Goal: Task Accomplishment & Management: Manage account settings

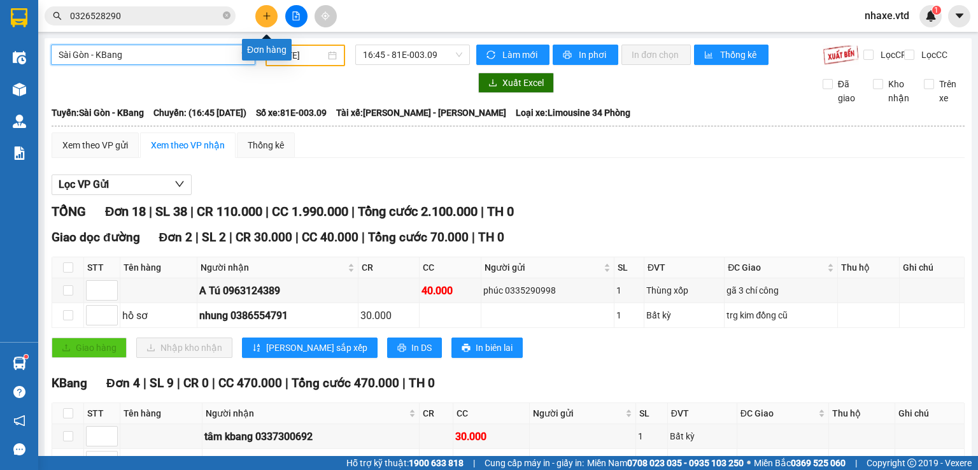
click at [265, 16] on icon "plus" at bounding box center [266, 15] width 7 height 1
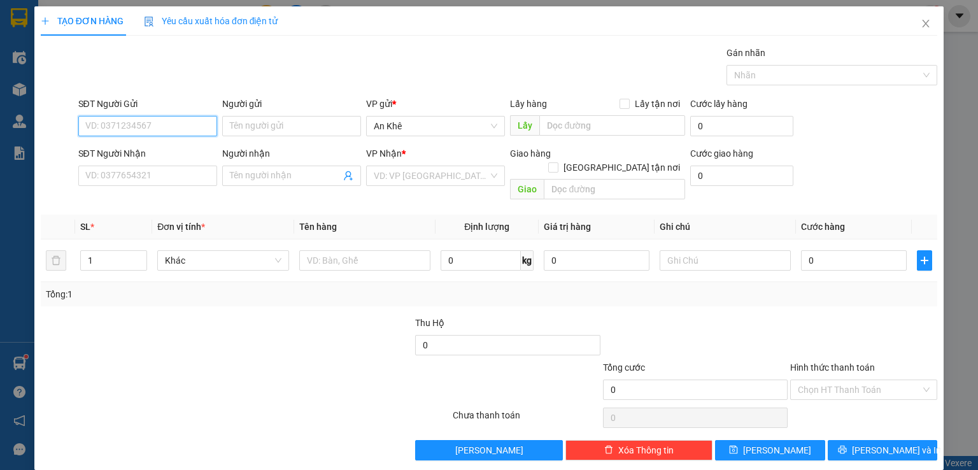
click at [179, 130] on input "SĐT Người Gửi" at bounding box center [147, 126] width 139 height 20
click at [301, 127] on input "Người gửi" at bounding box center [291, 126] width 139 height 20
type input "D"
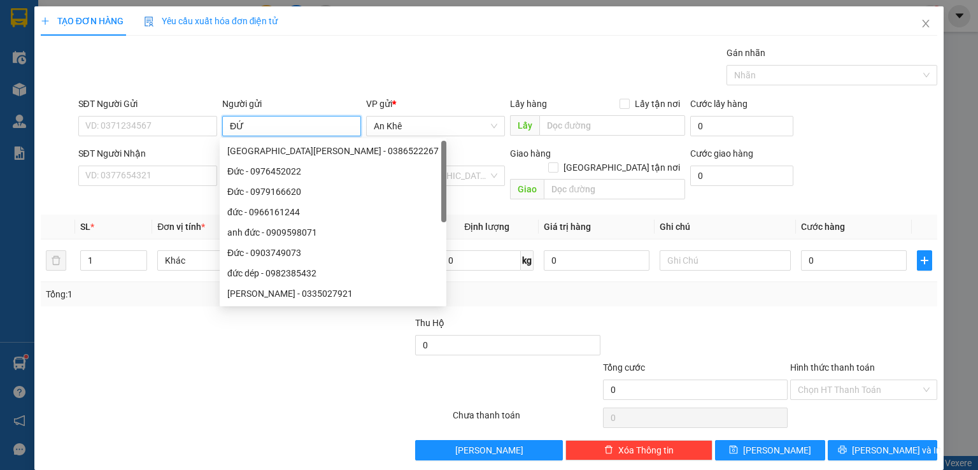
type input "Đ"
type input "d"
type input "đức dép"
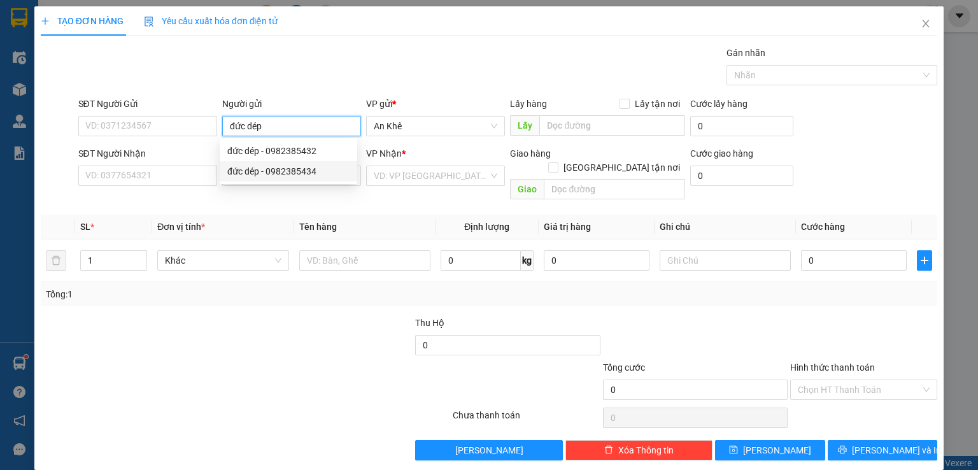
click at [293, 171] on div "đức dép - 0982385434" at bounding box center [288, 171] width 122 height 14
type input "0982385434"
type input "đức dép"
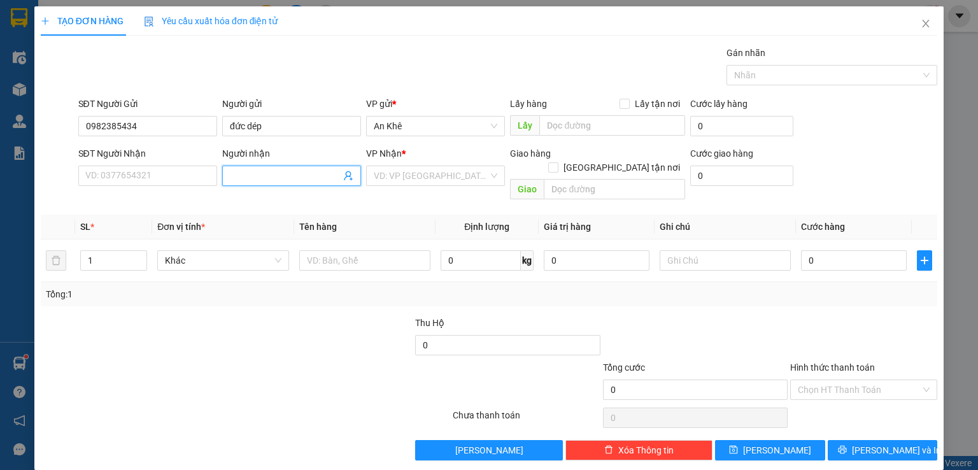
click at [288, 176] on input "Người nhận" at bounding box center [285, 176] width 111 height 14
click at [275, 225] on div "đức dép - 0982385434" at bounding box center [288, 221] width 122 height 14
type input "0982385434"
type input "đức dép"
type input "2"
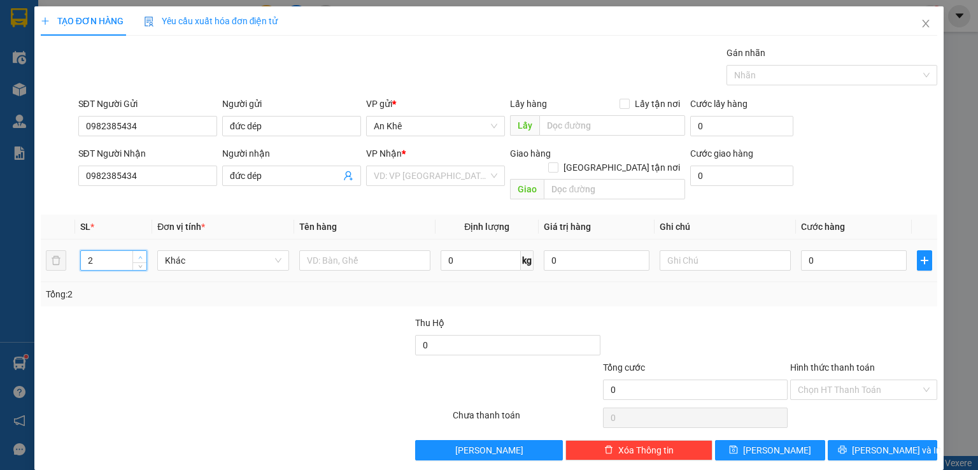
click at [141, 253] on span "up" at bounding box center [140, 257] width 8 height 8
click at [272, 251] on span "Khác" at bounding box center [223, 260] width 116 height 19
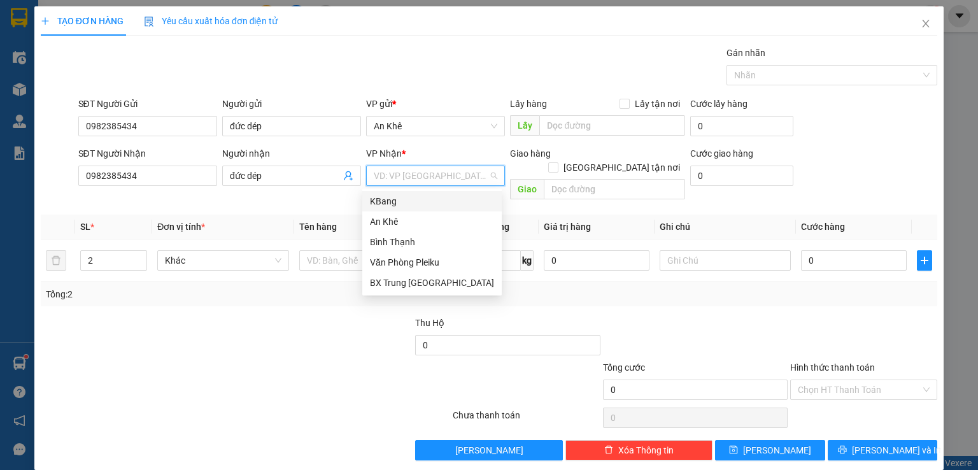
click at [461, 174] on input "search" at bounding box center [431, 175] width 115 height 19
click at [399, 240] on div "Bình Thạnh" at bounding box center [432, 242] width 124 height 14
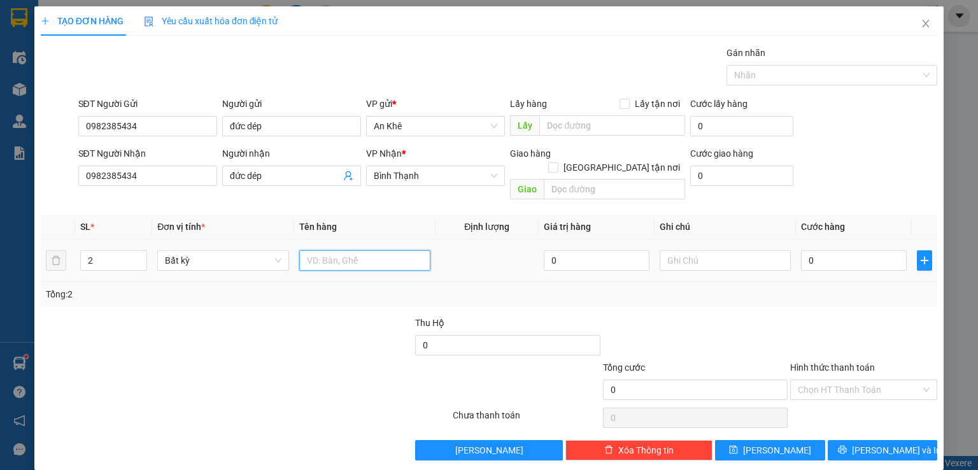
click at [355, 250] on input "text" at bounding box center [364, 260] width 131 height 20
click at [239, 251] on span "Bất kỳ" at bounding box center [223, 260] width 116 height 19
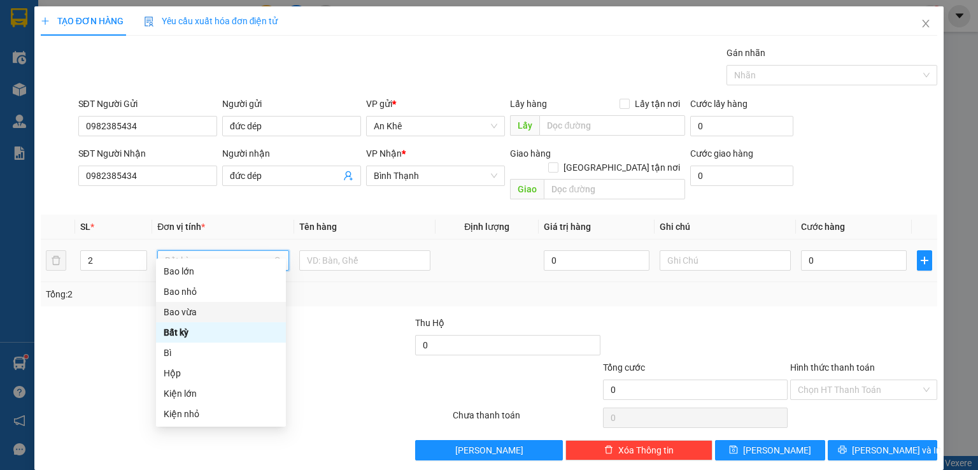
click at [210, 308] on div "Bao vừa" at bounding box center [221, 312] width 115 height 14
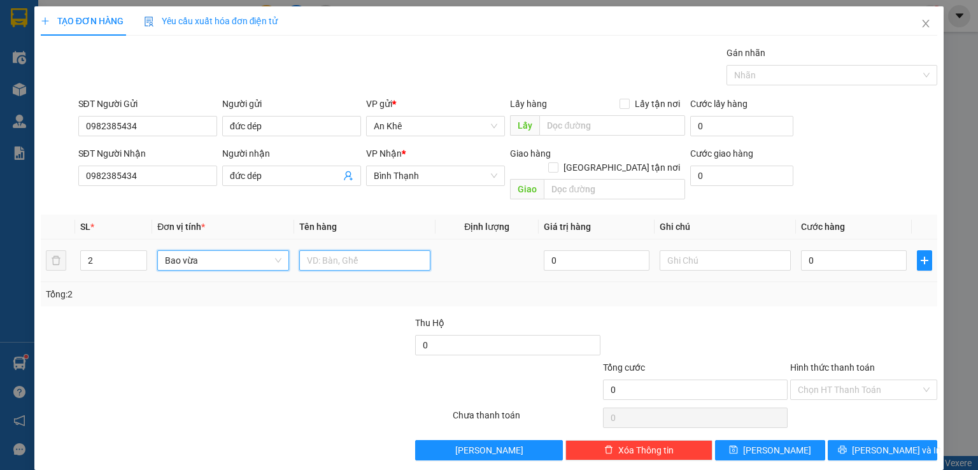
click at [353, 250] on input "text" at bounding box center [364, 260] width 131 height 20
type input "dép"
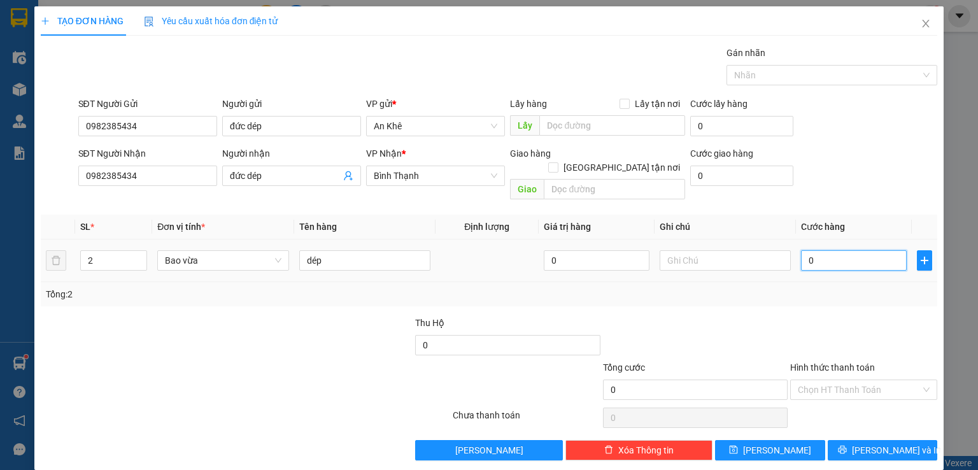
type input "2"
type input "20"
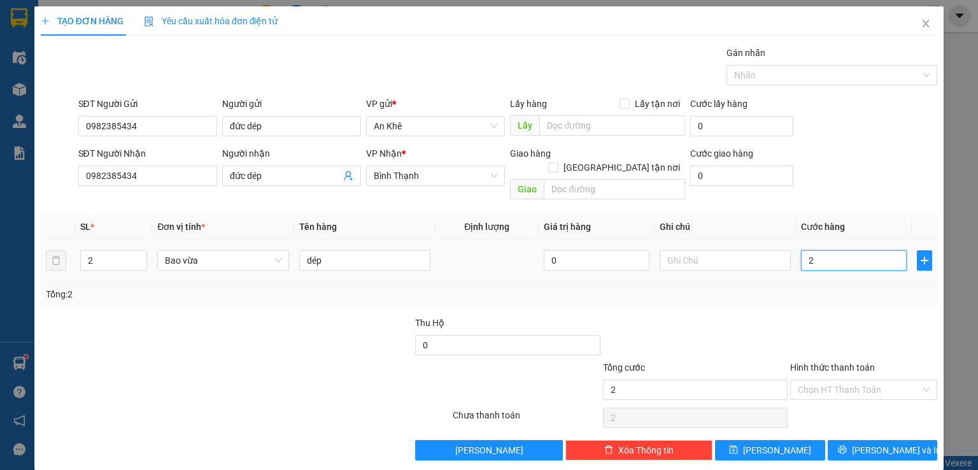
type input "20"
type input "200"
type input "2.000"
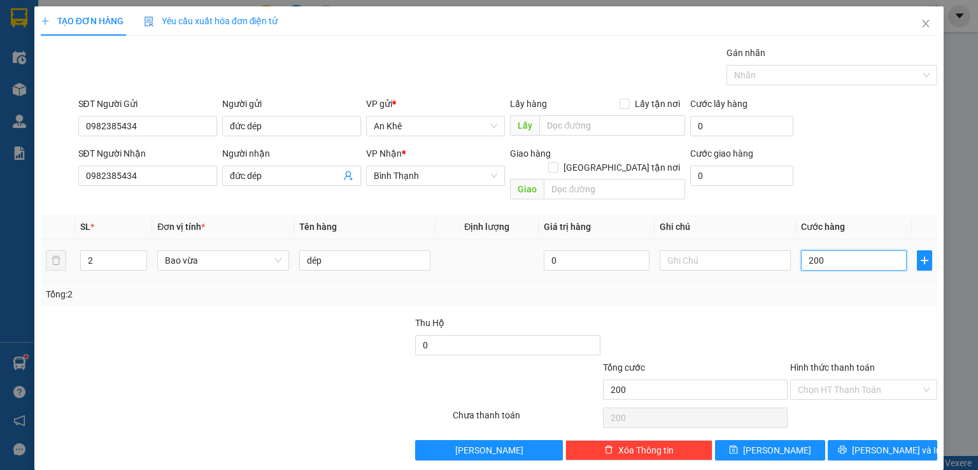
type input "2.000"
type input "20.000"
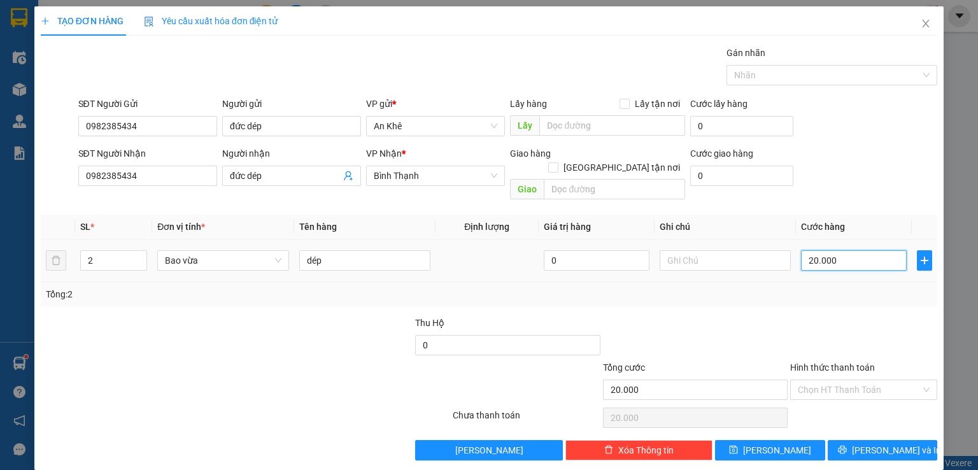
type input "200.000"
click at [774, 443] on span "[PERSON_NAME]" at bounding box center [777, 450] width 68 height 14
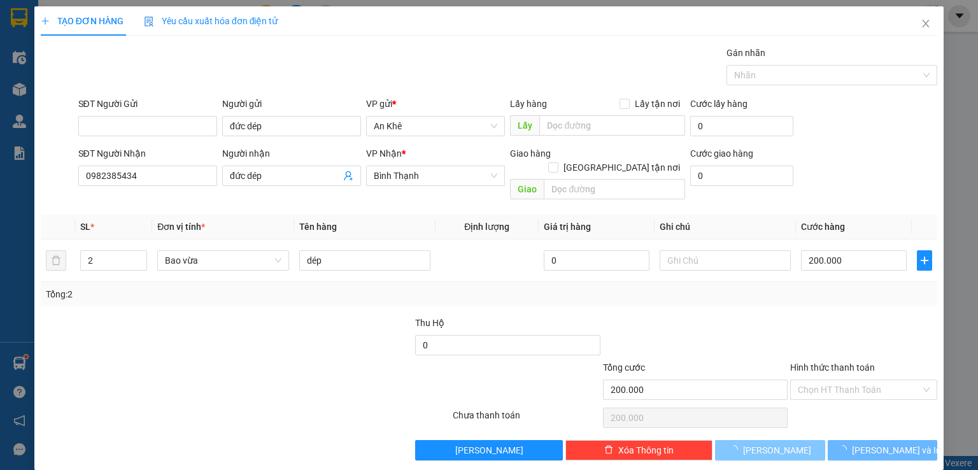
type input "1"
type input "0"
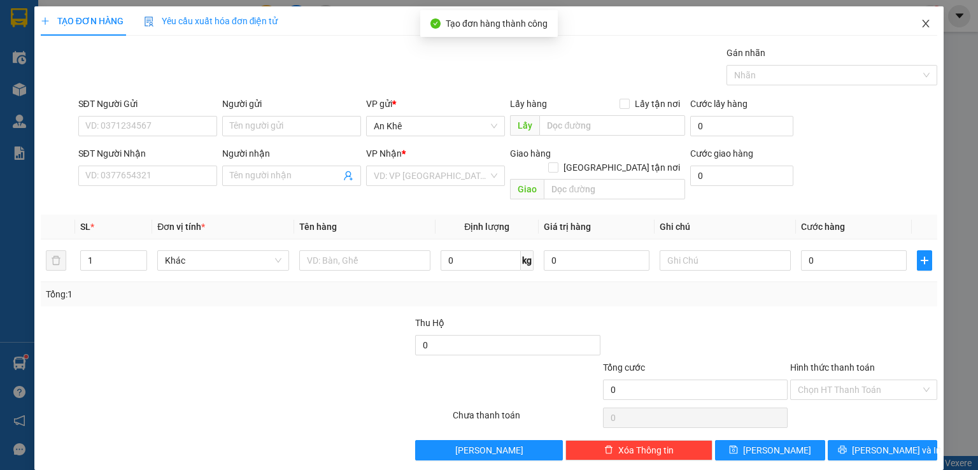
click at [921, 25] on icon "close" at bounding box center [926, 23] width 10 height 10
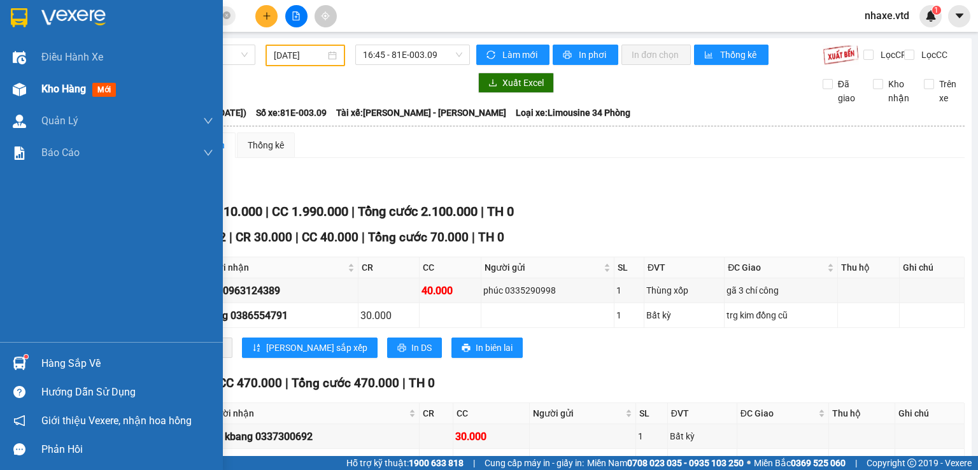
click at [66, 94] on span "Kho hàng" at bounding box center [63, 89] width 45 height 12
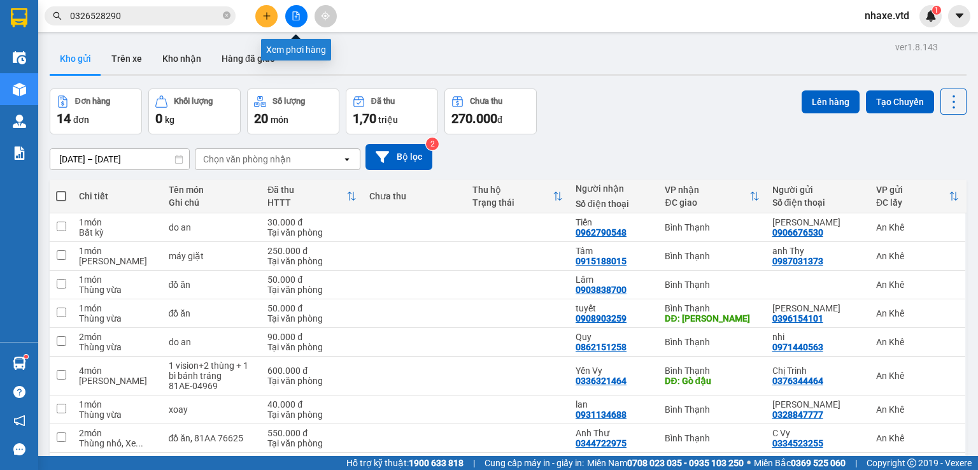
click at [296, 14] on icon "file-add" at bounding box center [296, 15] width 7 height 9
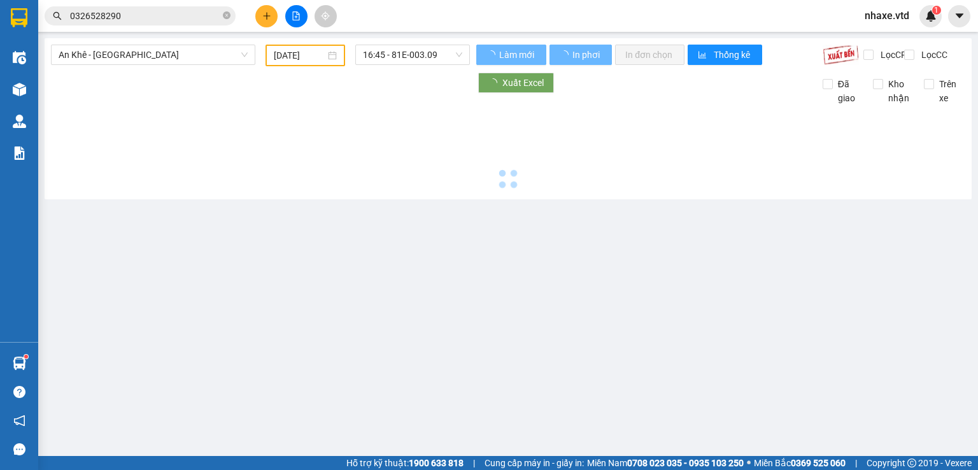
type input "[DATE]"
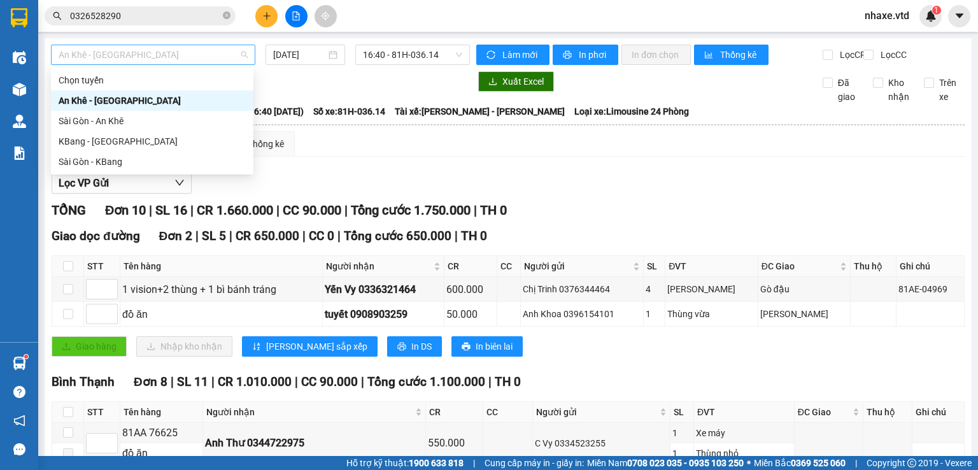
click at [103, 52] on span "An Khê - [GEOGRAPHIC_DATA]" at bounding box center [153, 54] width 189 height 19
click at [76, 141] on div "KBang - [GEOGRAPHIC_DATA]" at bounding box center [152, 141] width 187 height 14
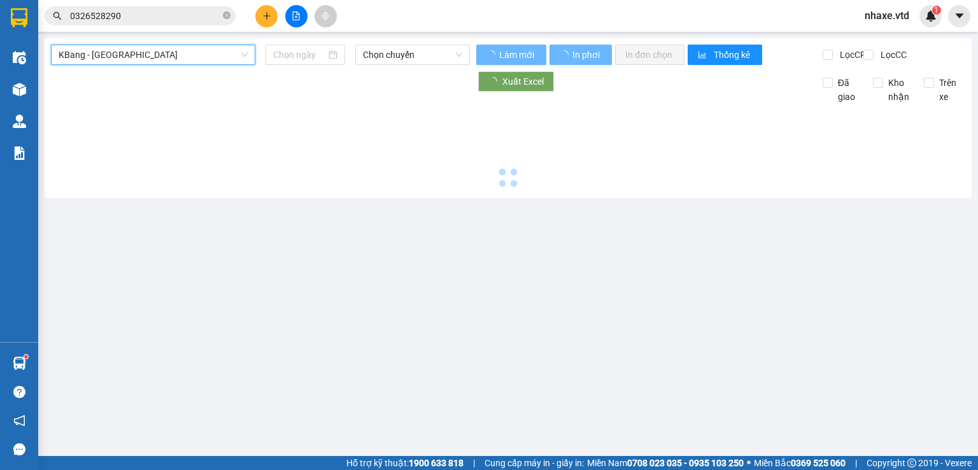
type input "[DATE]"
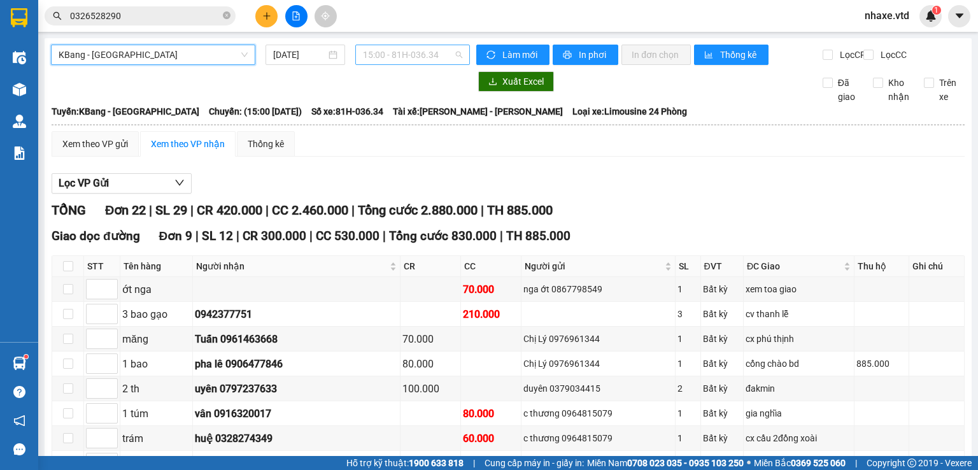
click at [400, 55] on span "15:00 - 81H-036.34" at bounding box center [413, 54] width 100 height 19
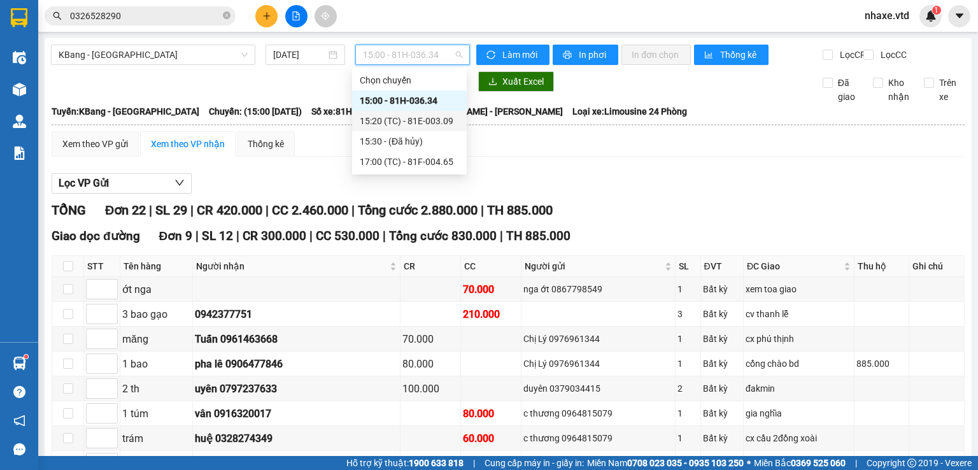
click at [404, 125] on div "15:20 (TC) - 81E-003.09" at bounding box center [409, 121] width 99 height 14
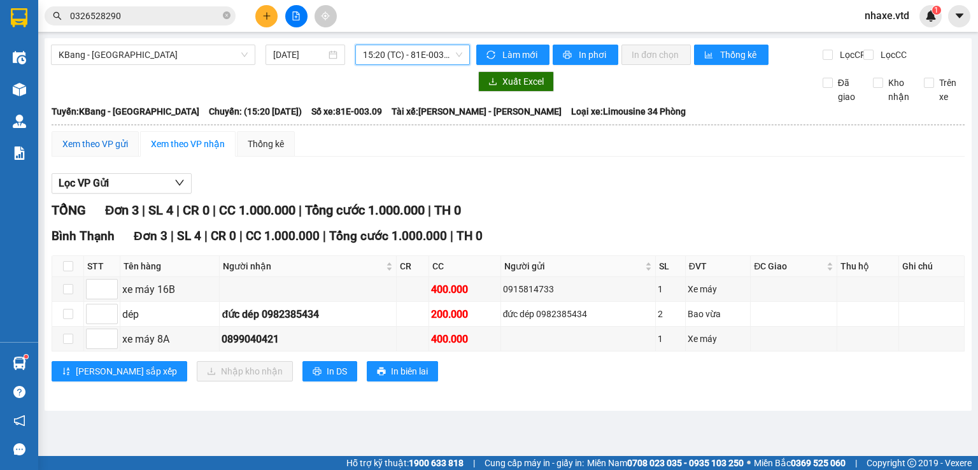
click at [77, 151] on div "Xem theo VP gửi" at bounding box center [95, 144] width 66 height 14
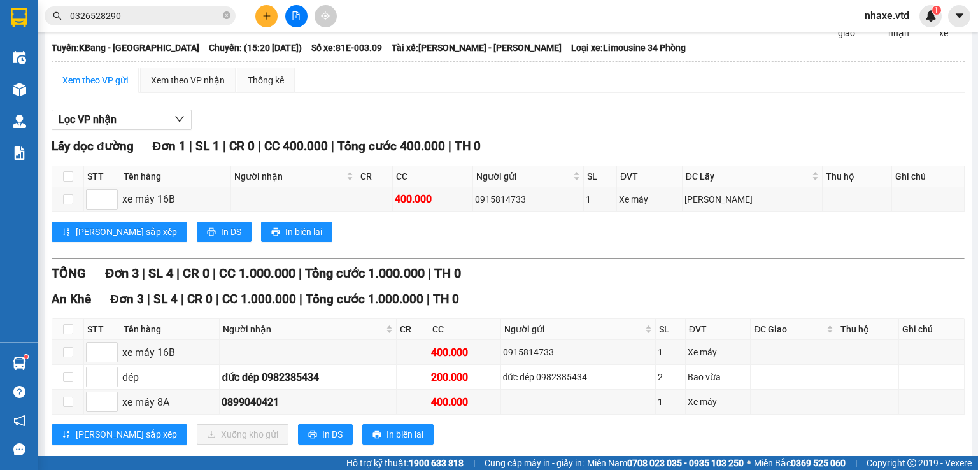
scroll to position [96, 0]
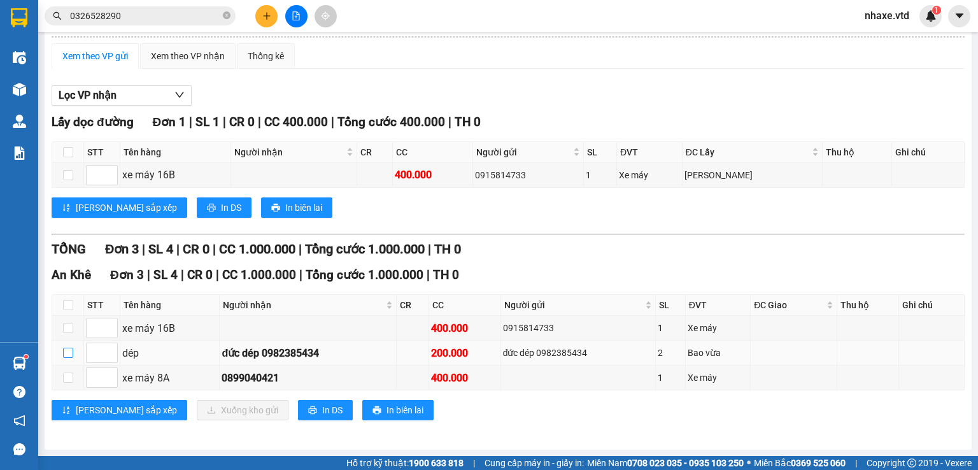
click at [66, 352] on input "checkbox" at bounding box center [68, 353] width 10 height 10
checkbox input "true"
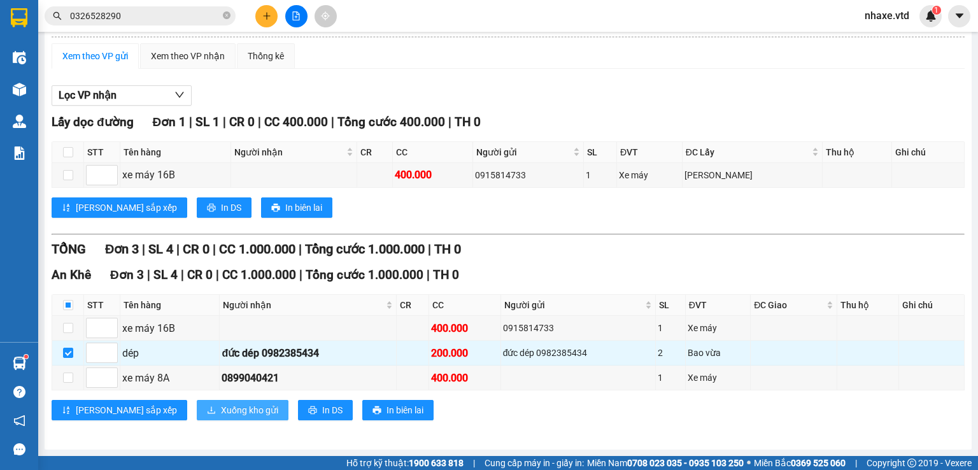
click at [221, 408] on span "Xuống kho gửi" at bounding box center [249, 410] width 57 height 14
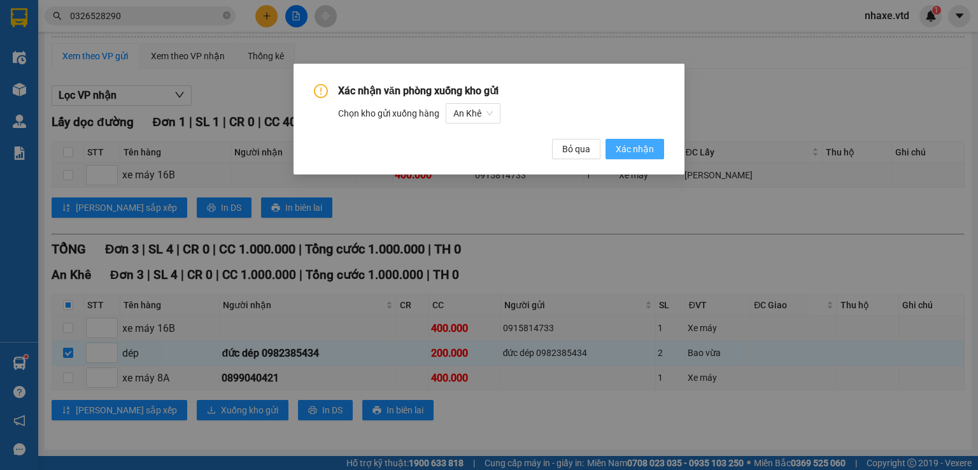
click at [637, 148] on span "Xác nhận" at bounding box center [635, 149] width 38 height 14
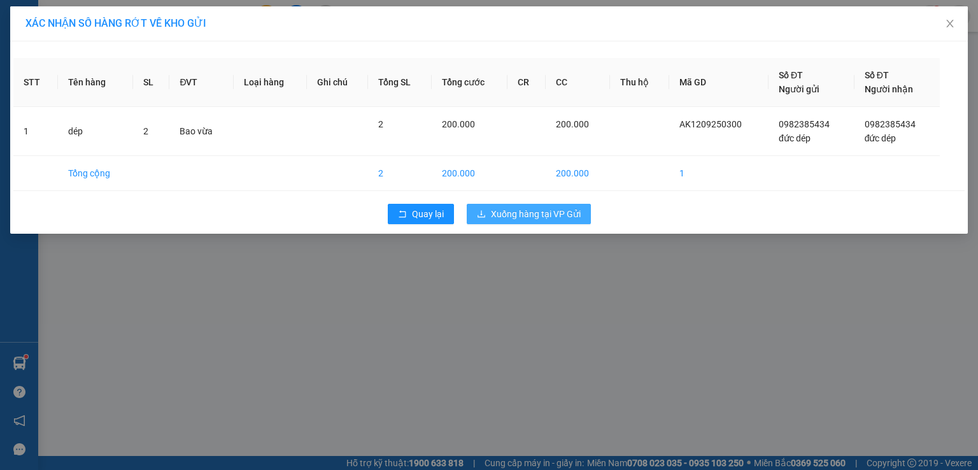
click at [557, 215] on span "Xuống hàng tại VP Gửi" at bounding box center [536, 214] width 90 height 14
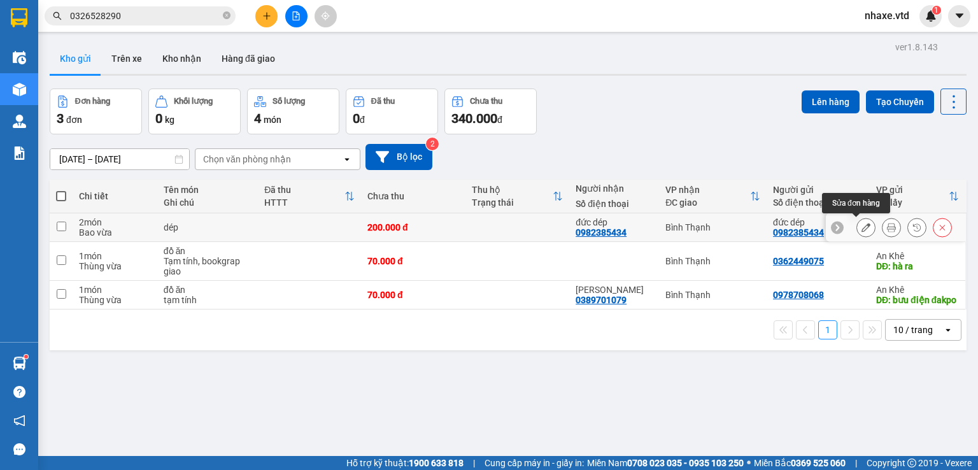
click at [862, 227] on icon at bounding box center [866, 227] width 9 height 9
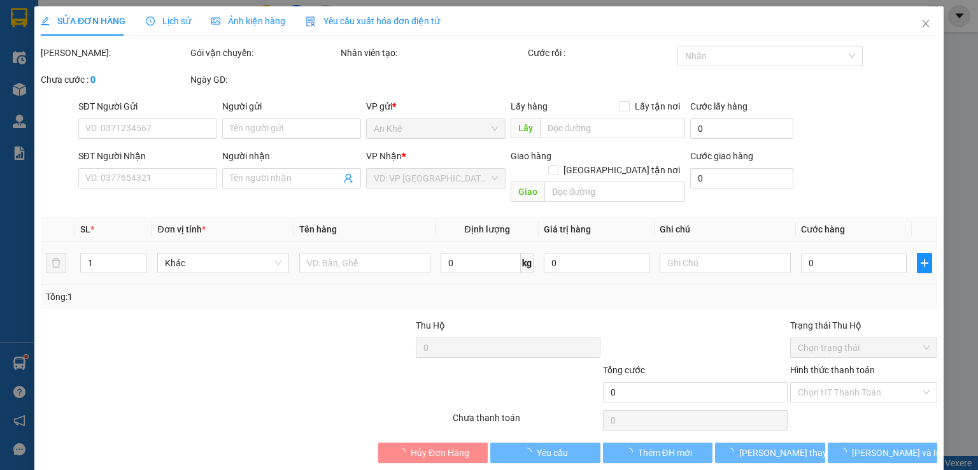
type input "0982385434"
type input "đức dép"
type input "0982385434"
type input "đức dép"
type input "200.000"
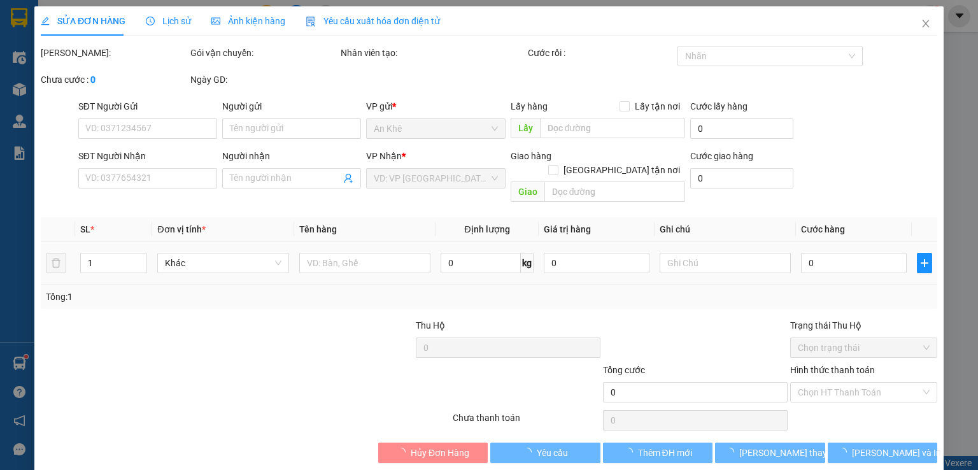
type input "200.000"
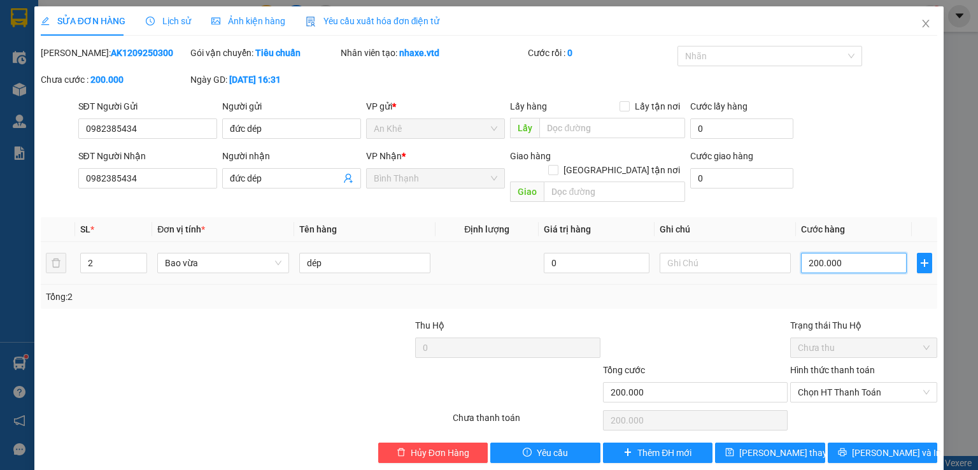
click at [841, 253] on input "200.000" at bounding box center [854, 263] width 106 height 20
type input "0"
type input "1"
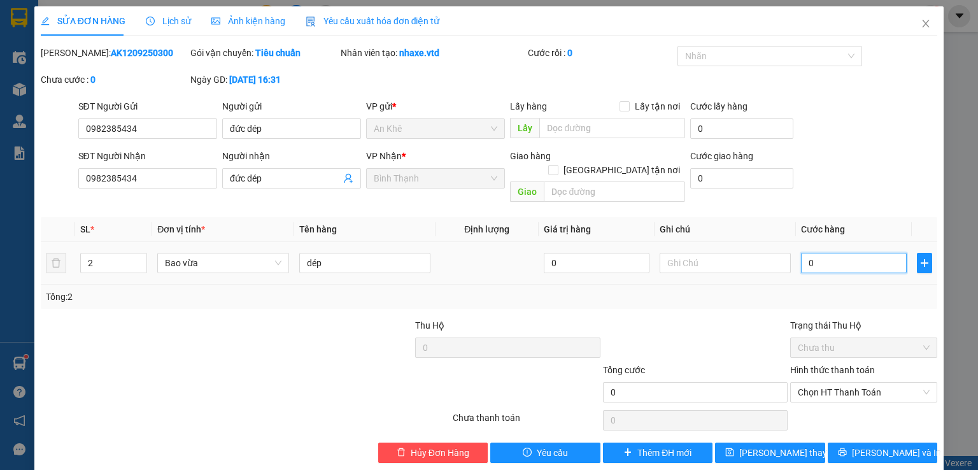
type input "1"
type input "01"
type input "15"
type input "015"
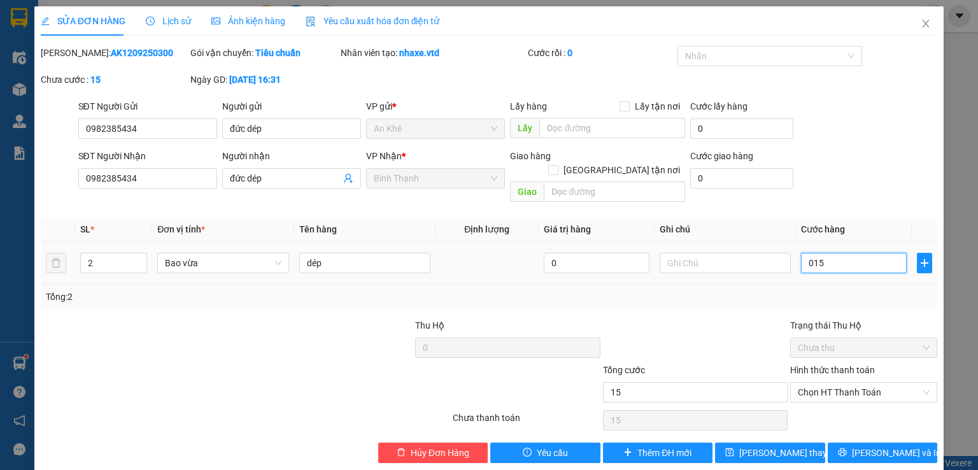
type input "150"
type input "0.150"
type input "1.500"
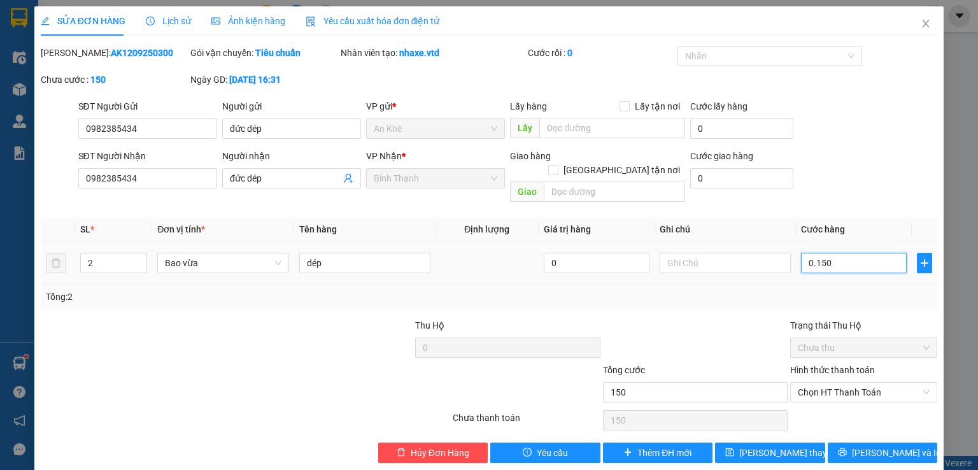
type input "01.500"
type input "15.000"
type input "015.000"
type input "150.000"
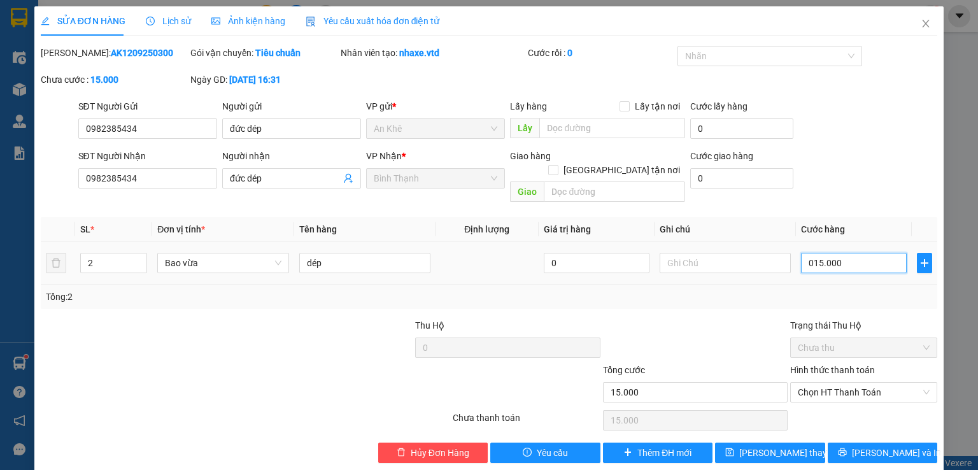
type input "150.000"
click at [759, 446] on button "[PERSON_NAME] thay đổi" at bounding box center [770, 453] width 110 height 20
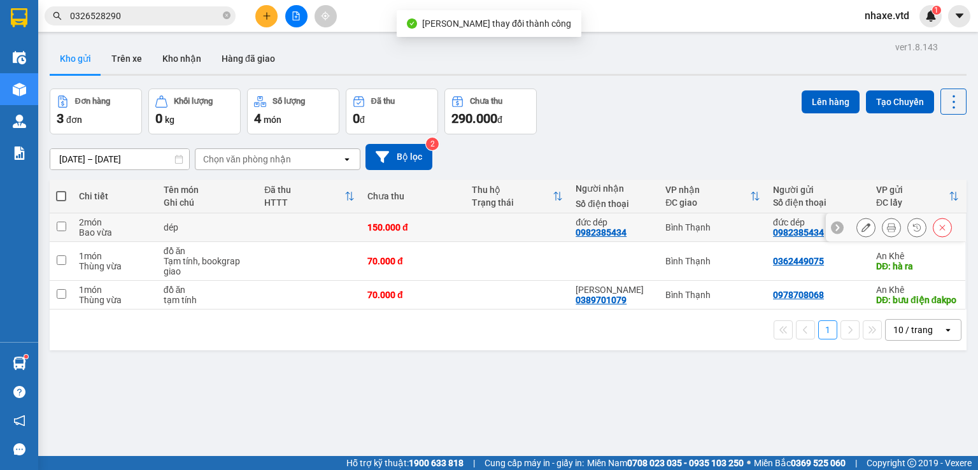
click at [59, 223] on input "checkbox" at bounding box center [62, 227] width 10 height 10
checkbox input "true"
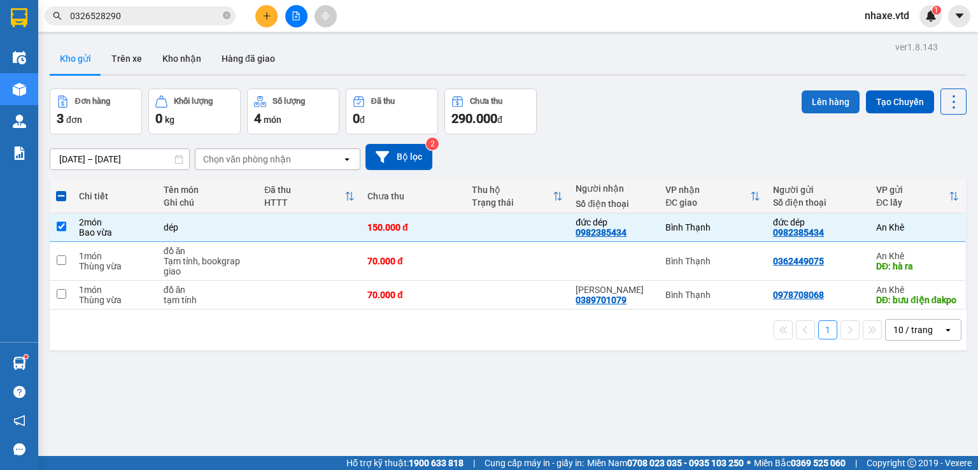
click at [812, 99] on button "Lên hàng" at bounding box center [831, 101] width 58 height 23
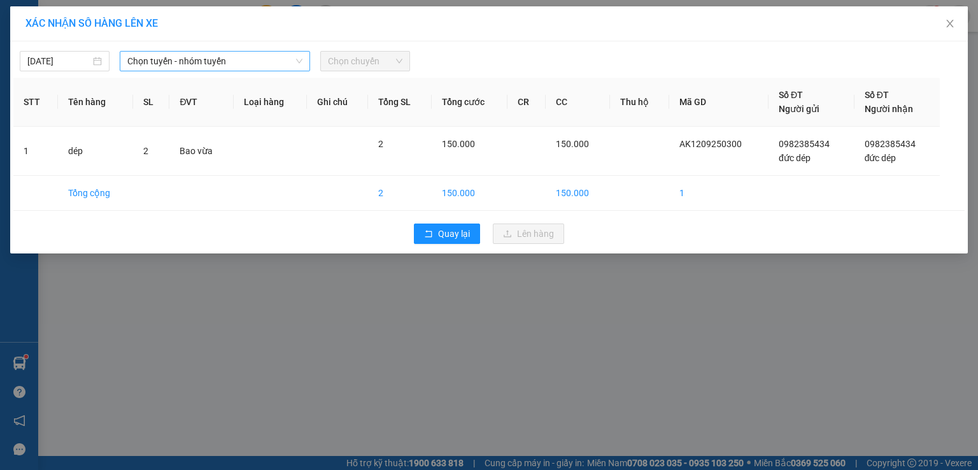
click at [185, 57] on span "Chọn tuyến - nhóm tuyến" at bounding box center [214, 61] width 175 height 19
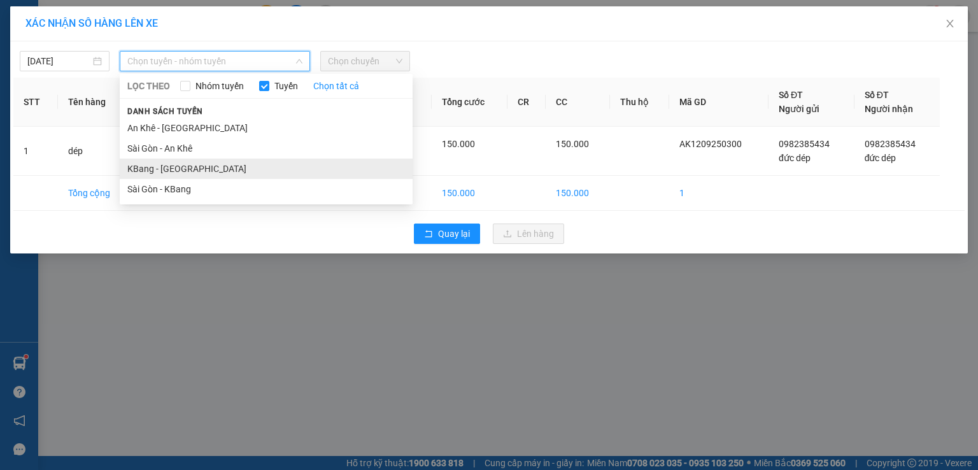
click at [150, 166] on li "KBang - [GEOGRAPHIC_DATA]" at bounding box center [266, 169] width 293 height 20
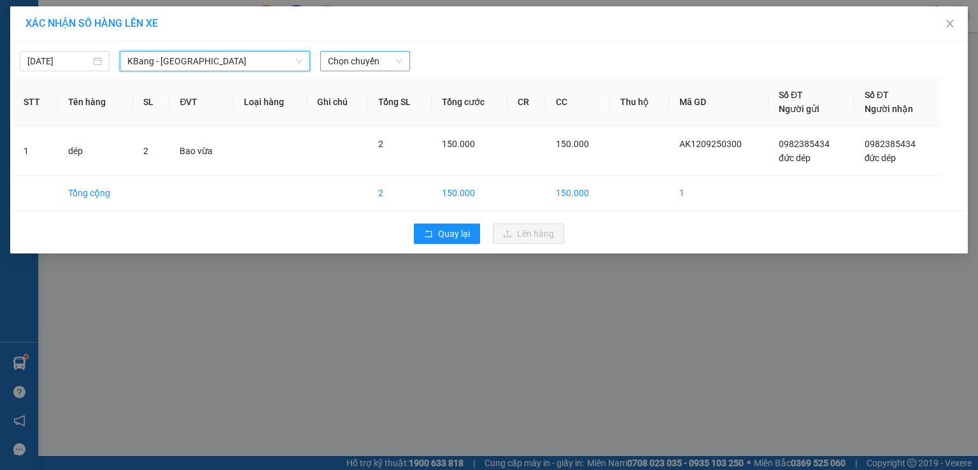
click at [390, 66] on span "Chọn chuyến" at bounding box center [365, 61] width 74 height 19
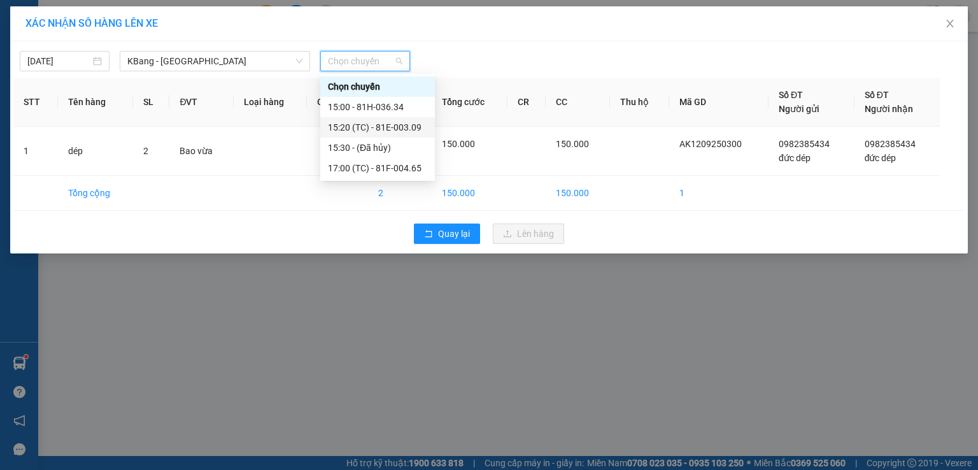
click at [392, 125] on div "15:20 (TC) - 81E-003.09" at bounding box center [377, 127] width 99 height 14
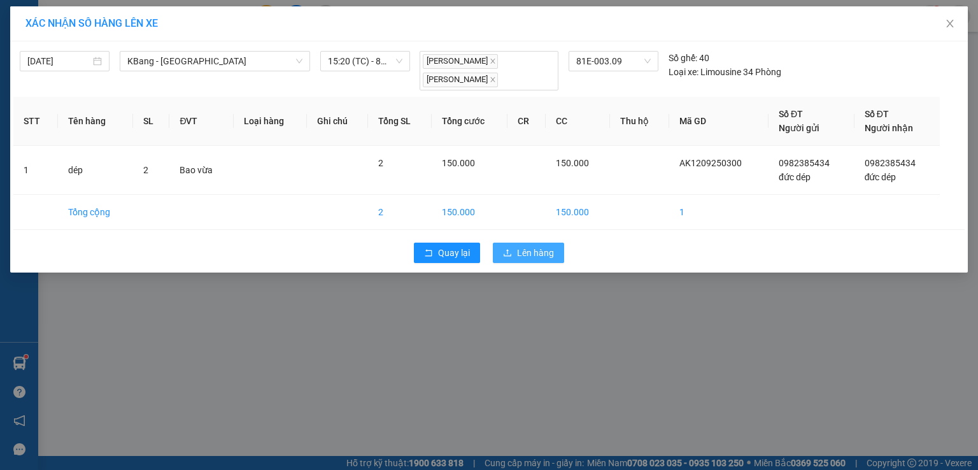
click at [532, 257] on span "Lên hàng" at bounding box center [535, 253] width 37 height 14
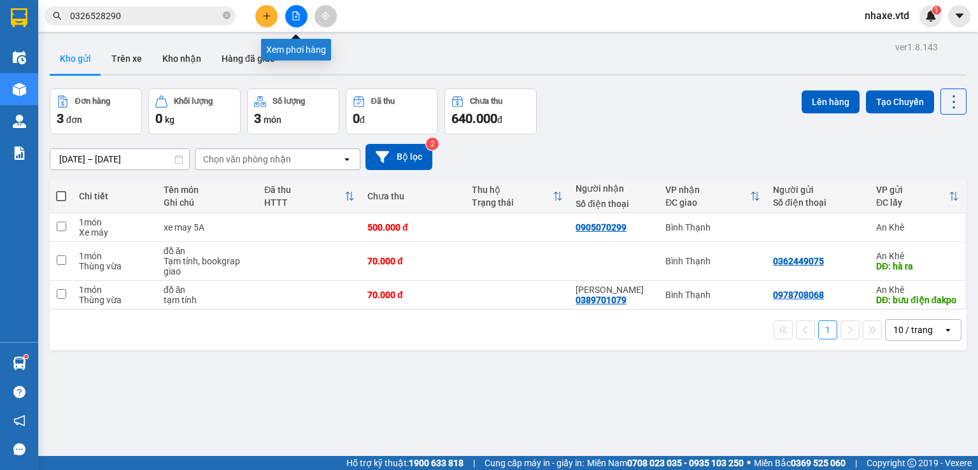
click at [299, 16] on icon "file-add" at bounding box center [296, 15] width 7 height 9
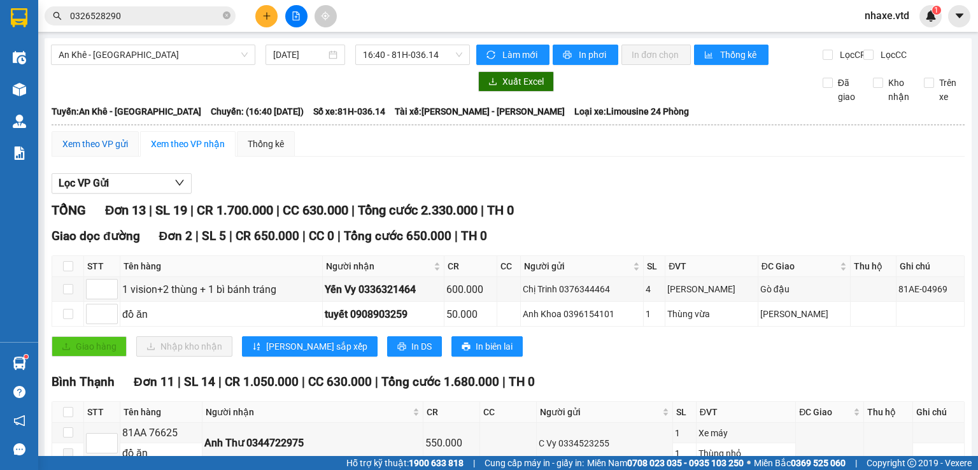
click at [100, 151] on div "Xem theo VP gửi" at bounding box center [95, 144] width 66 height 14
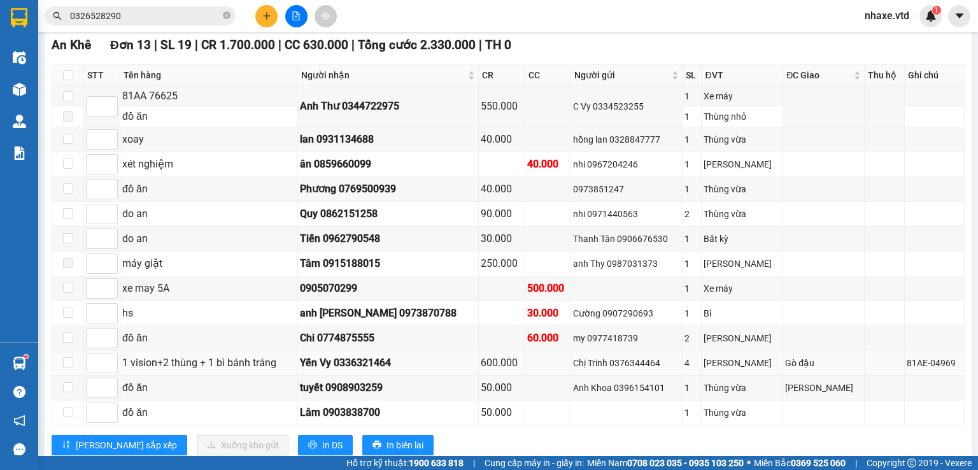
scroll to position [230, 0]
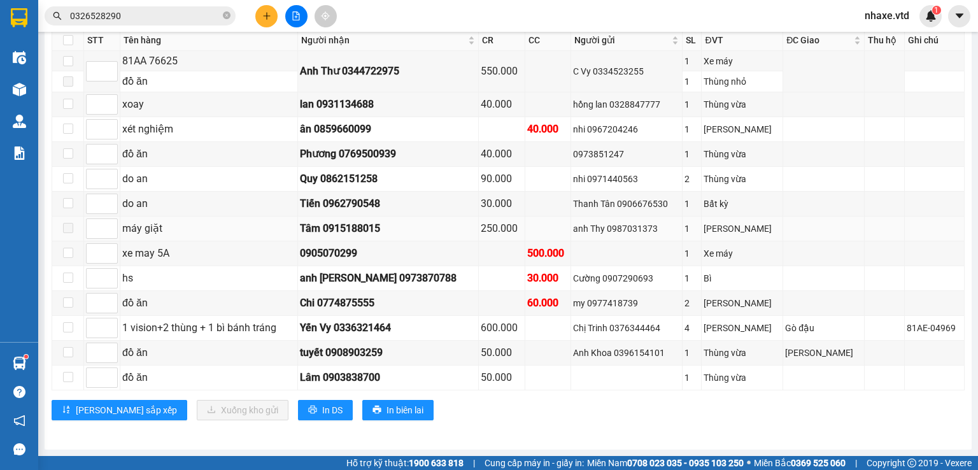
click at [67, 229] on span at bounding box center [68, 228] width 10 height 10
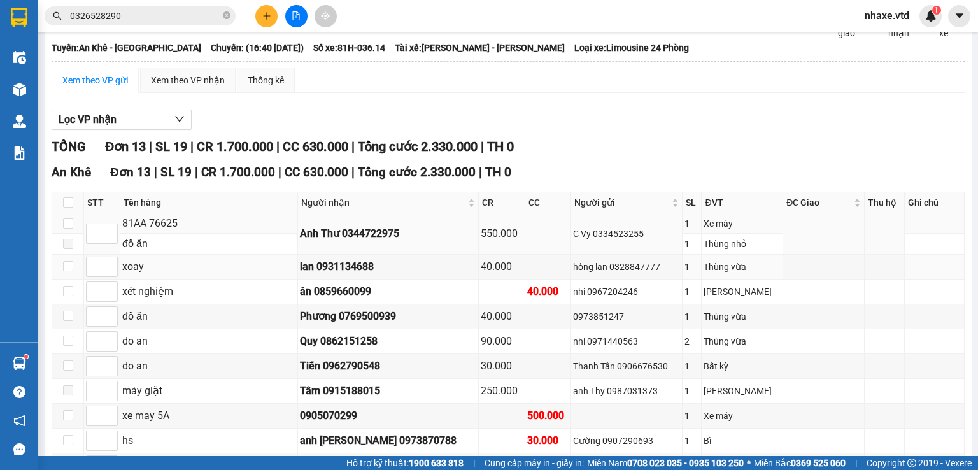
scroll to position [0, 0]
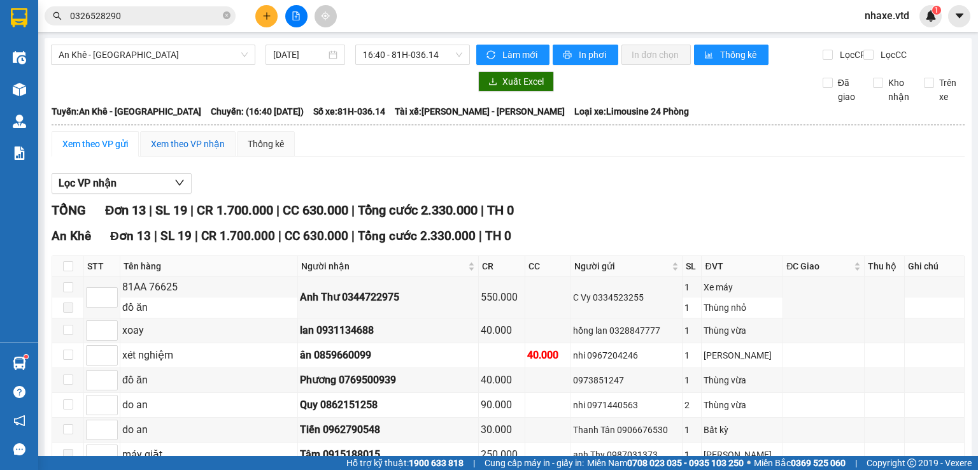
click at [200, 151] on div "Xem theo VP nhận" at bounding box center [188, 144] width 74 height 14
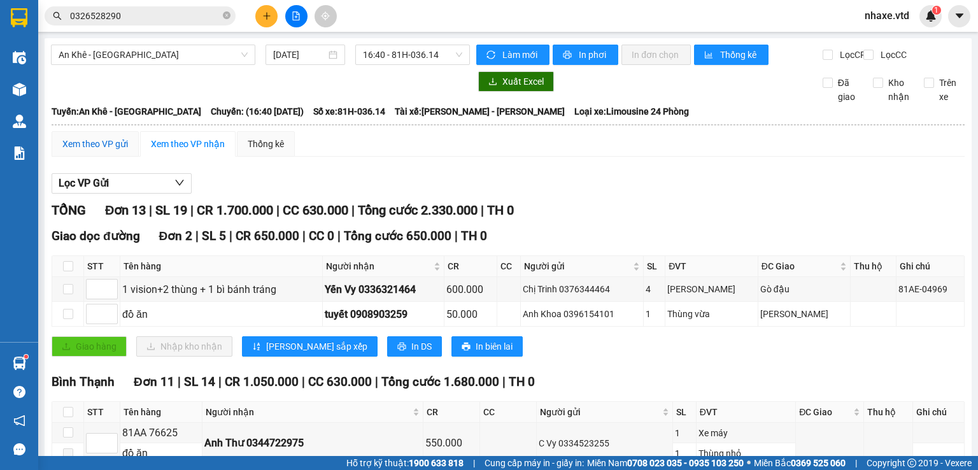
click at [88, 150] on div "Xem theo VP gửi" at bounding box center [95, 144] width 66 height 14
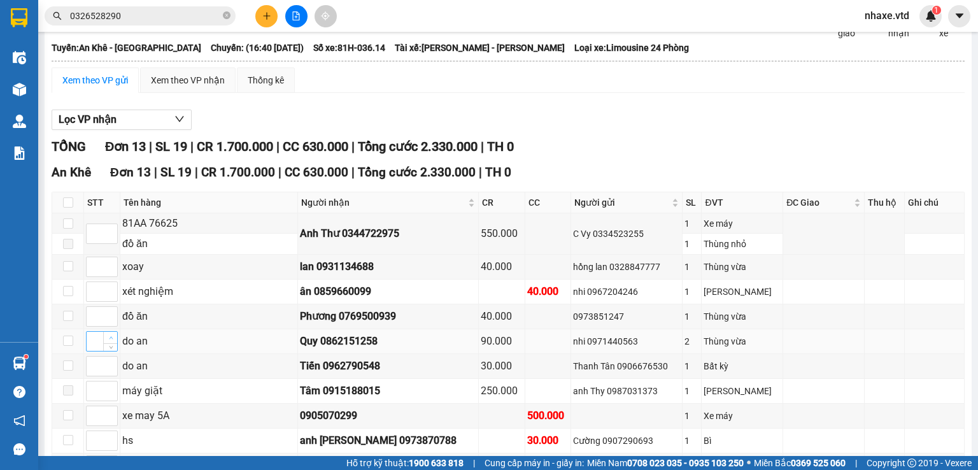
scroll to position [127, 0]
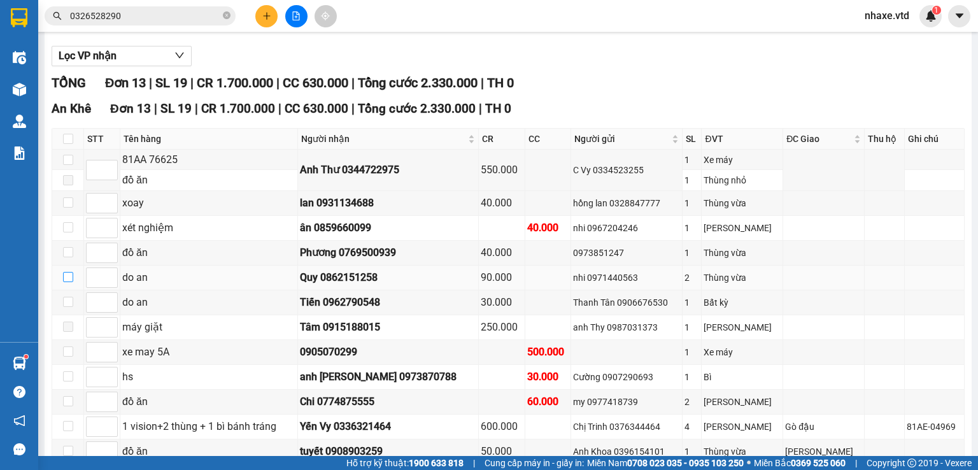
click at [64, 282] on input "checkbox" at bounding box center [68, 277] width 10 height 10
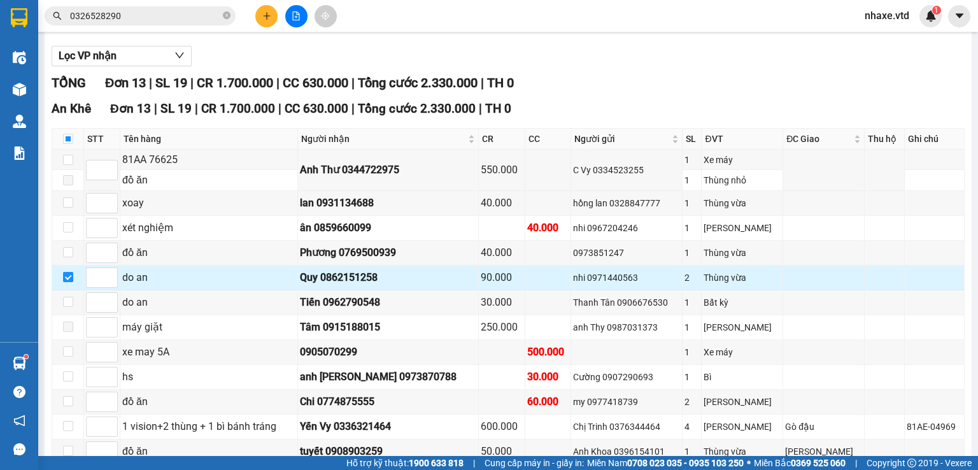
click at [64, 282] on input "checkbox" at bounding box center [68, 277] width 10 height 10
checkbox input "false"
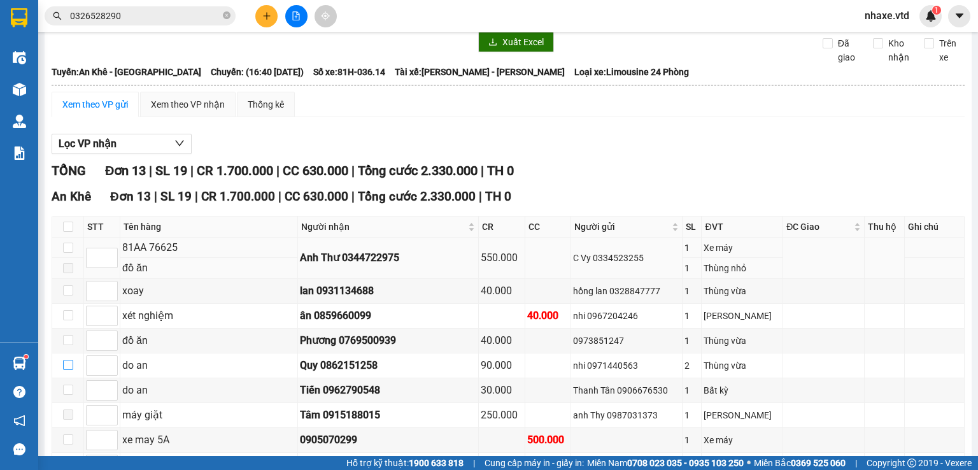
scroll to position [0, 0]
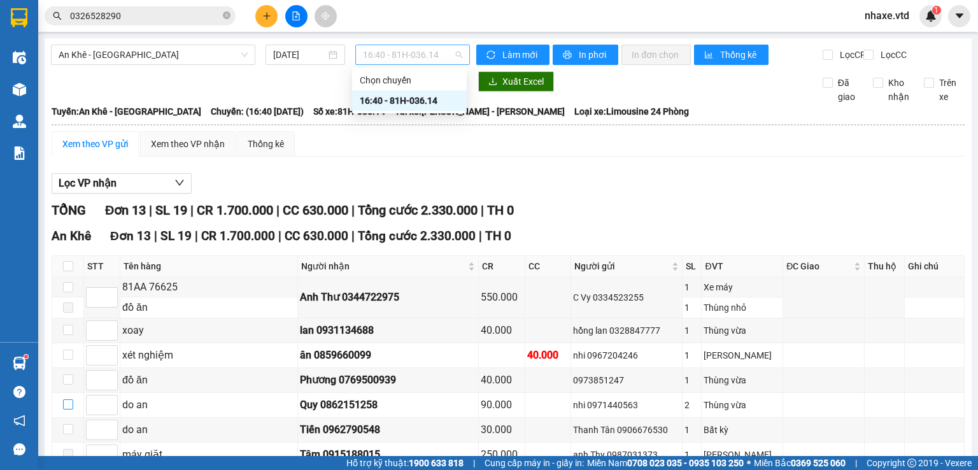
click at [399, 56] on span "16:40 - 81H-036.14" at bounding box center [413, 54] width 100 height 19
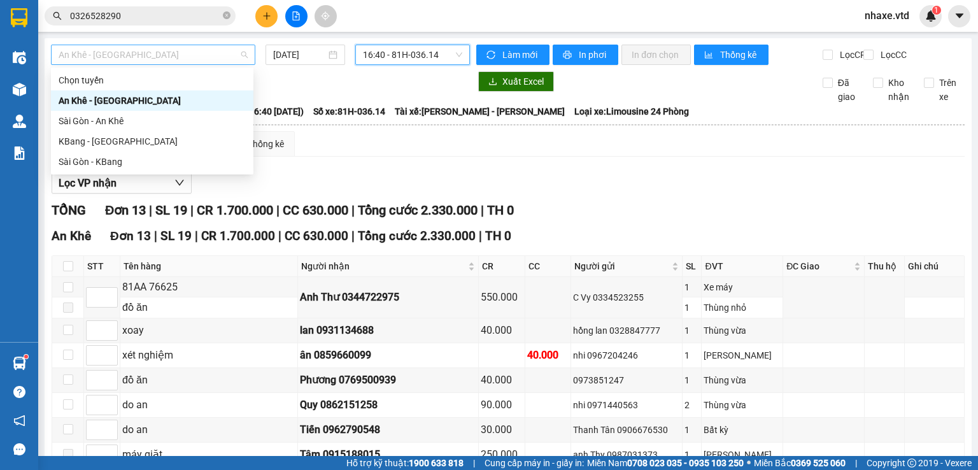
click at [129, 57] on span "An Khê - [GEOGRAPHIC_DATA]" at bounding box center [153, 54] width 189 height 19
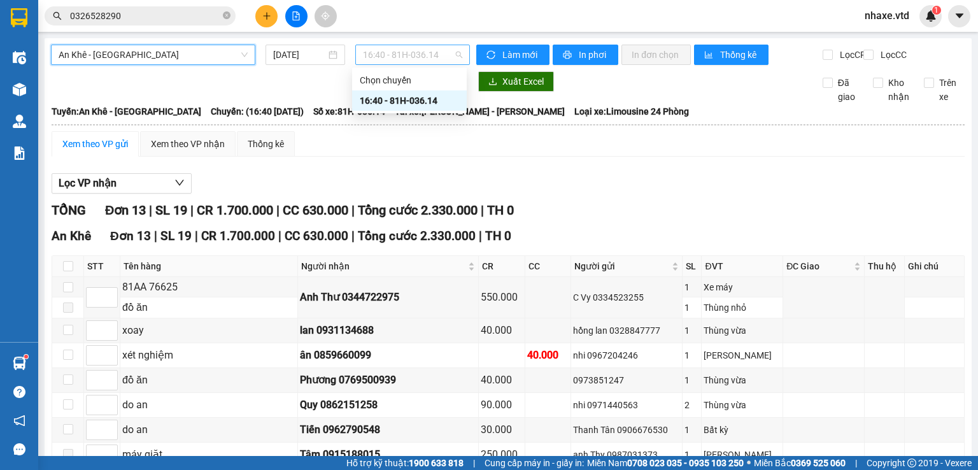
click at [397, 57] on span "16:40 - 81H-036.14" at bounding box center [413, 54] width 100 height 19
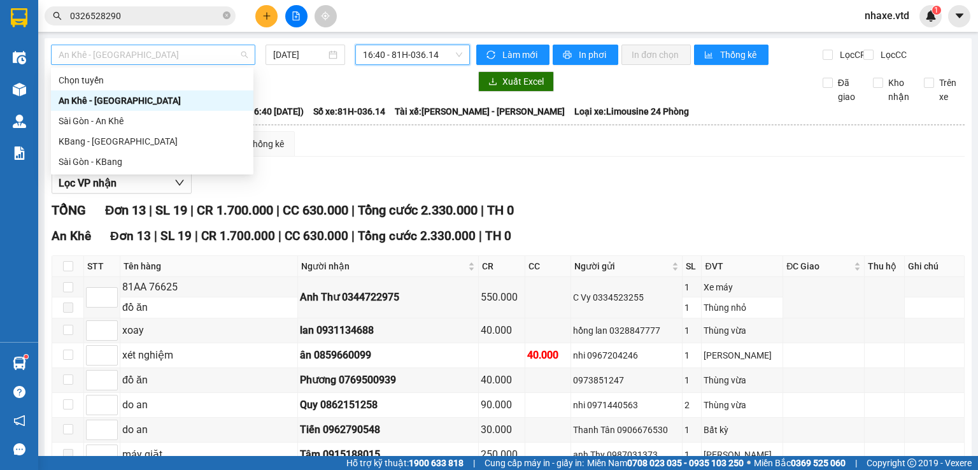
click at [140, 61] on span "An Khê - [GEOGRAPHIC_DATA]" at bounding box center [153, 54] width 189 height 19
click at [87, 145] on div "KBang - [GEOGRAPHIC_DATA]" at bounding box center [152, 141] width 187 height 14
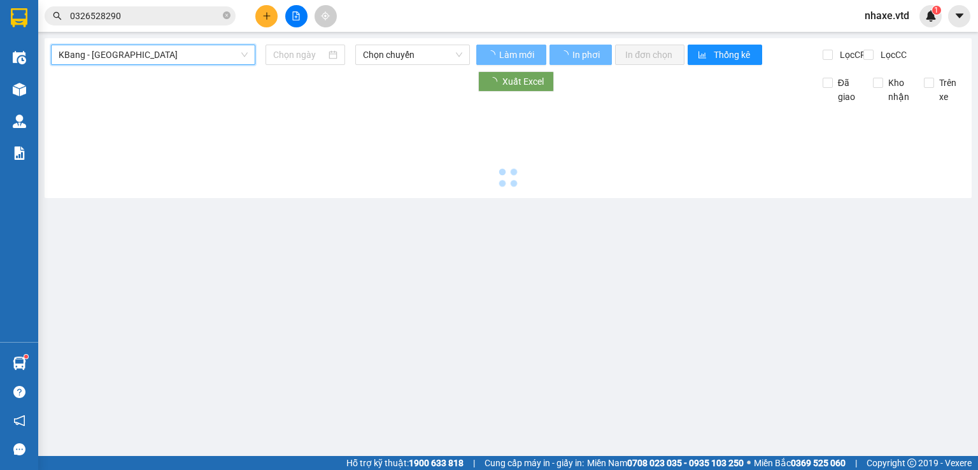
type input "[DATE]"
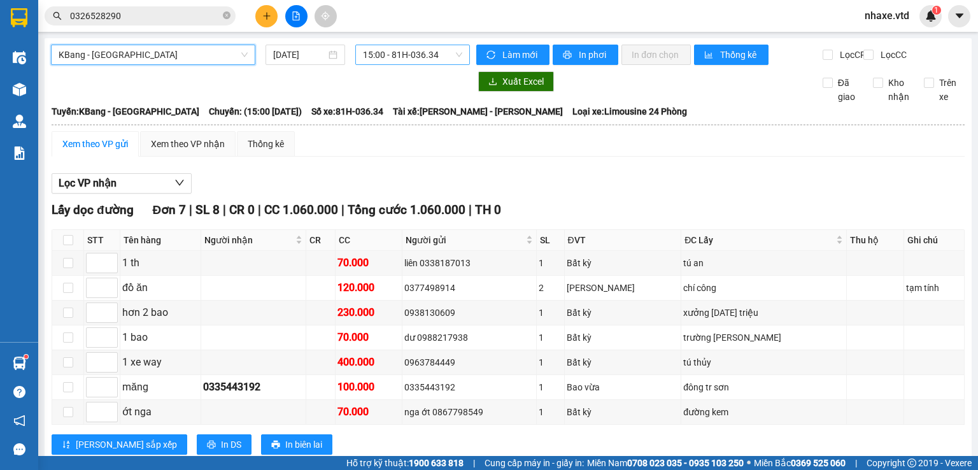
click at [428, 56] on span "15:00 - 81H-036.34" at bounding box center [413, 54] width 100 height 19
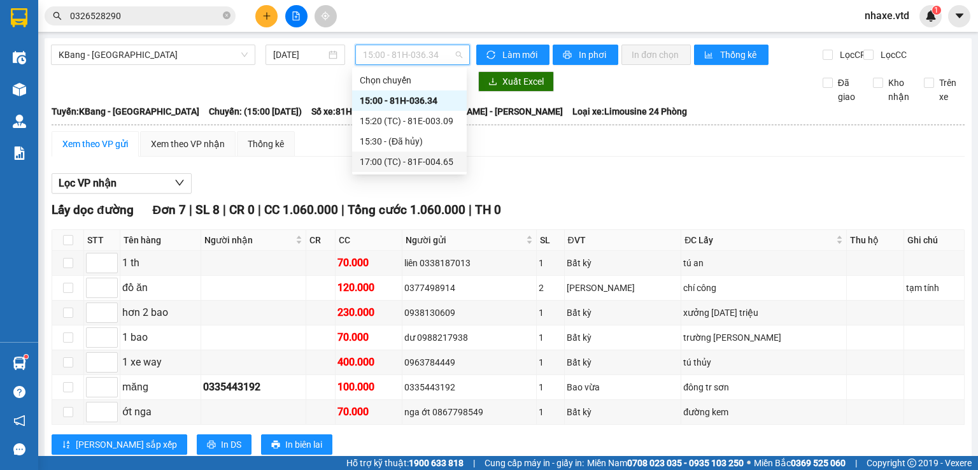
click at [405, 164] on div "17:00 (TC) - 81F-004.65" at bounding box center [409, 162] width 99 height 14
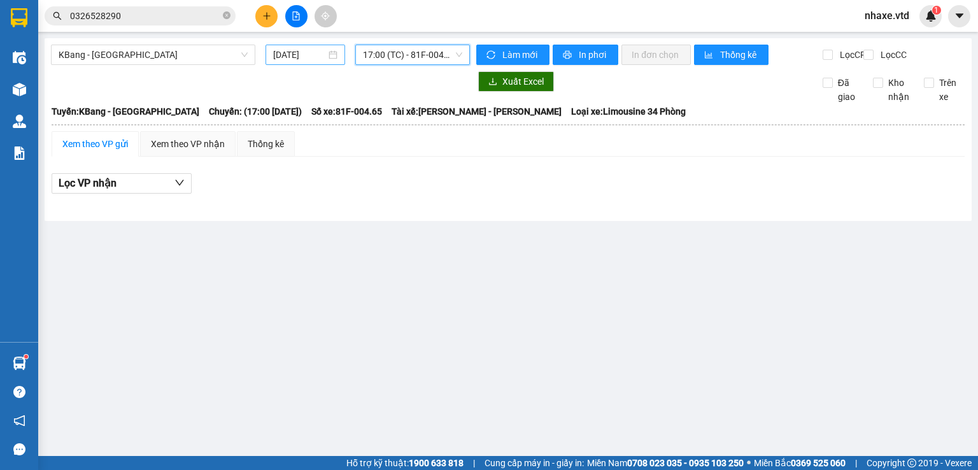
click at [303, 54] on input "[DATE]" at bounding box center [299, 55] width 52 height 14
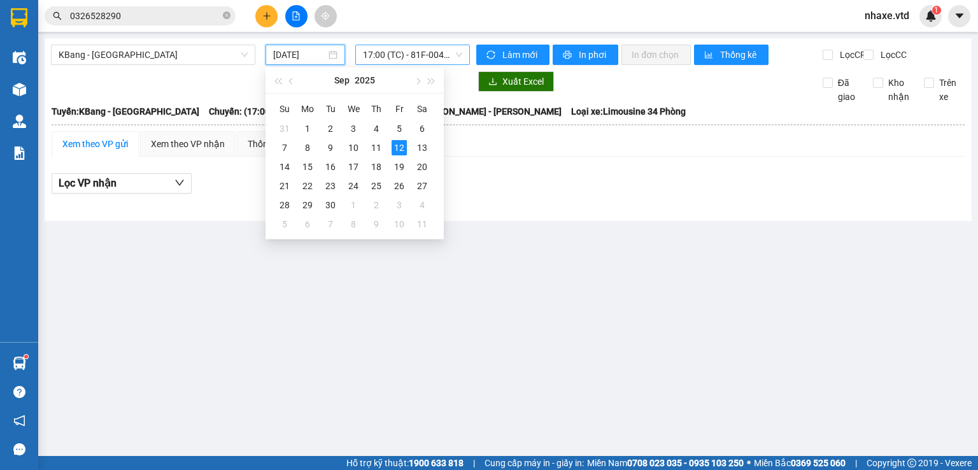
click at [415, 57] on span "17:00 (TC) - 81F-004.65" at bounding box center [413, 54] width 100 height 19
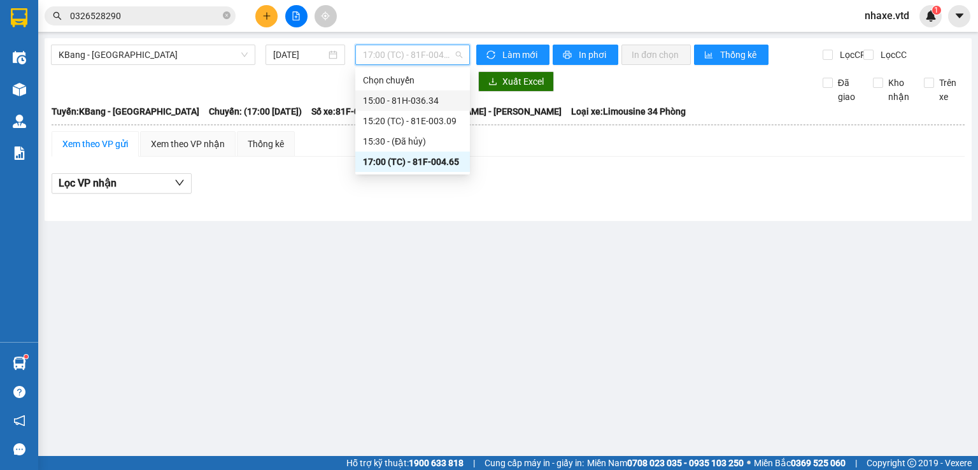
click at [426, 100] on div "15:00 - 81H-036.34" at bounding box center [412, 101] width 99 height 14
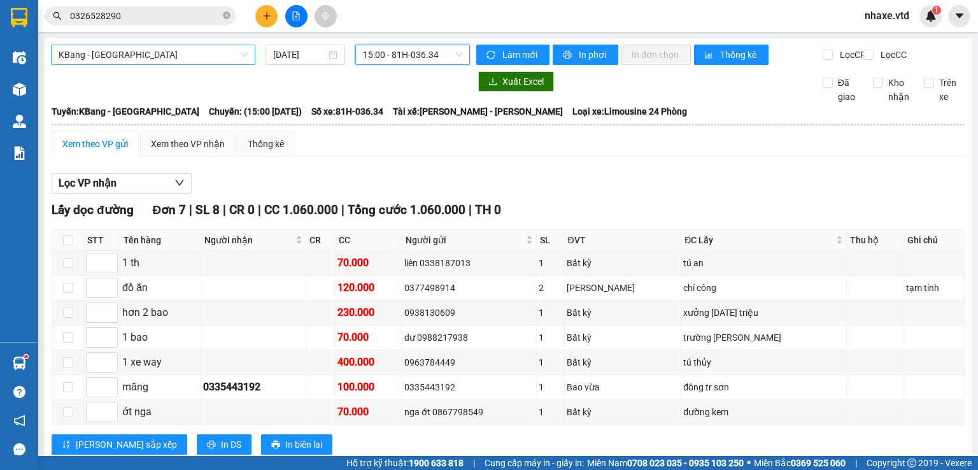
click at [166, 56] on span "KBang - [GEOGRAPHIC_DATA]" at bounding box center [153, 54] width 189 height 19
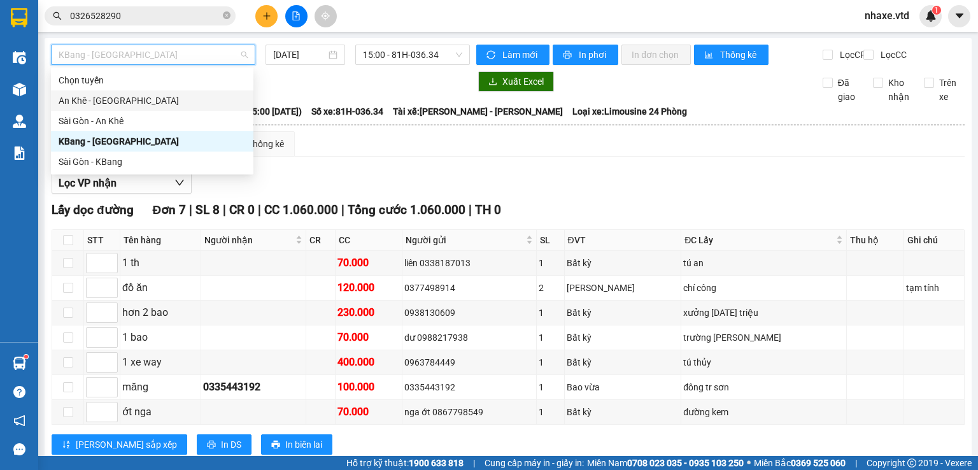
click at [105, 99] on div "An Khê - [GEOGRAPHIC_DATA]" at bounding box center [152, 101] width 187 height 14
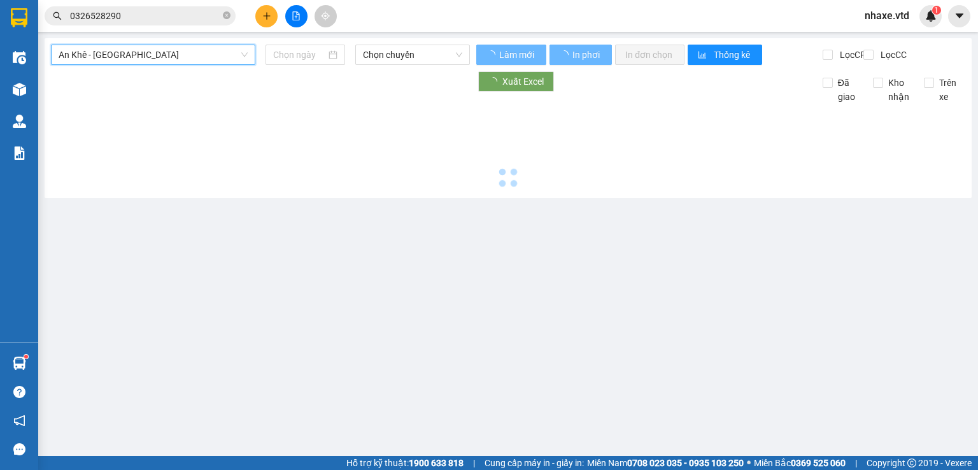
type input "[DATE]"
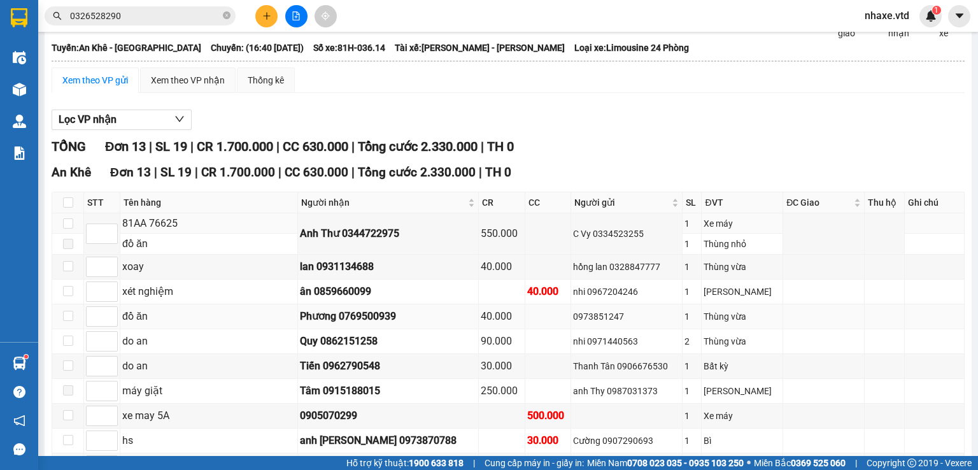
scroll to position [127, 0]
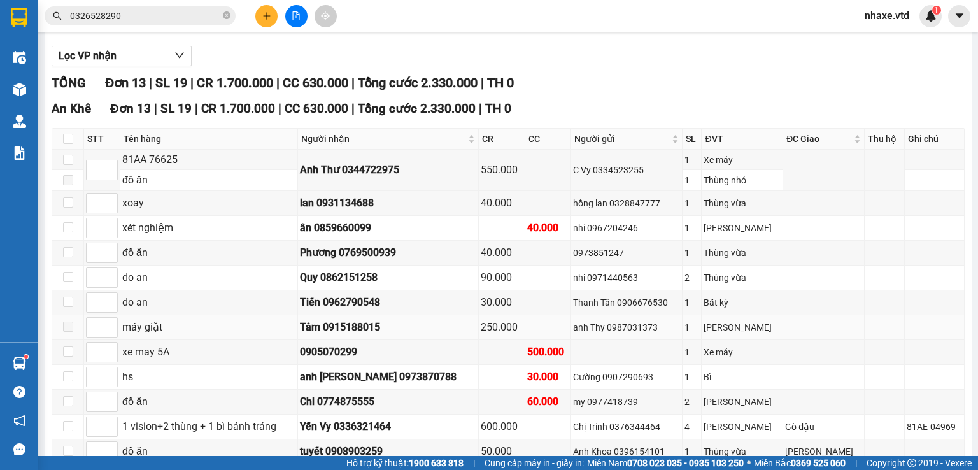
click at [67, 334] on label at bounding box center [68, 327] width 10 height 14
click at [396, 335] on div "Tâm 0915188015" at bounding box center [388, 327] width 176 height 16
click at [503, 335] on div "250.000" at bounding box center [502, 327] width 42 height 16
click at [69, 332] on span at bounding box center [68, 327] width 10 height 10
click at [64, 165] on input "checkbox" at bounding box center [68, 160] width 10 height 10
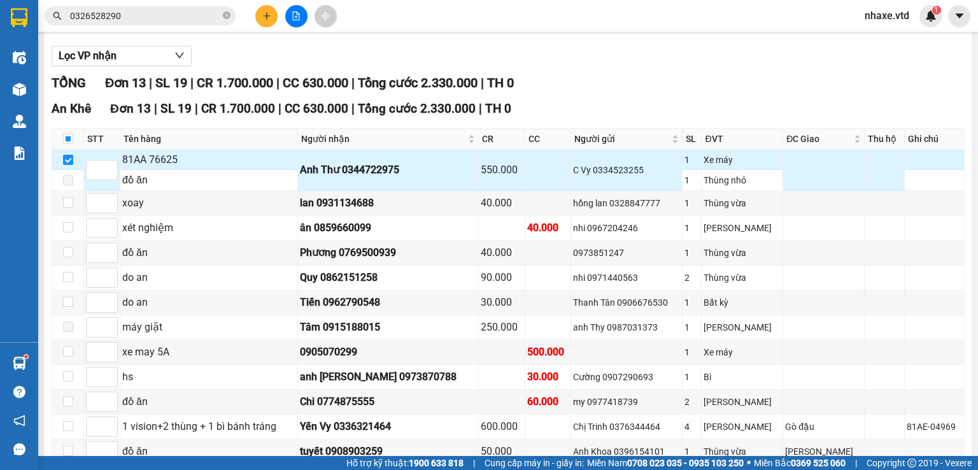
click at [64, 165] on input "checkbox" at bounding box center [68, 160] width 10 height 10
checkbox input "false"
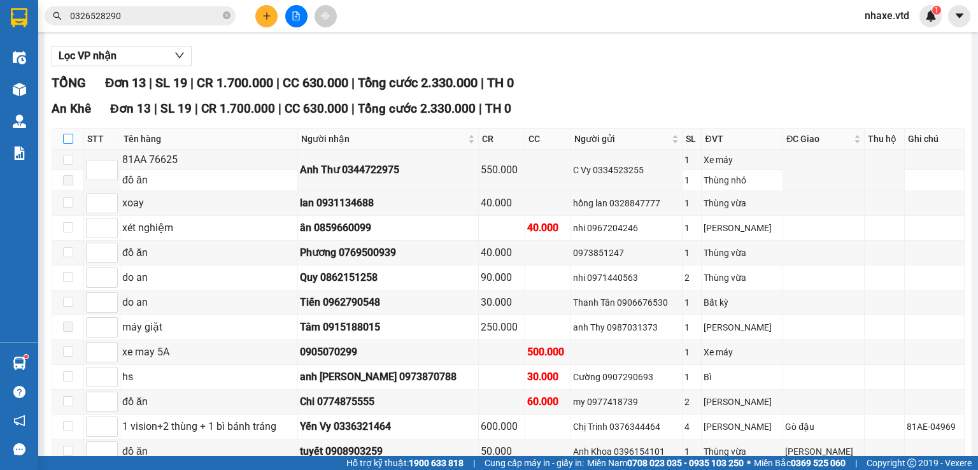
click at [69, 144] on input "checkbox" at bounding box center [68, 139] width 10 height 10
checkbox input "true"
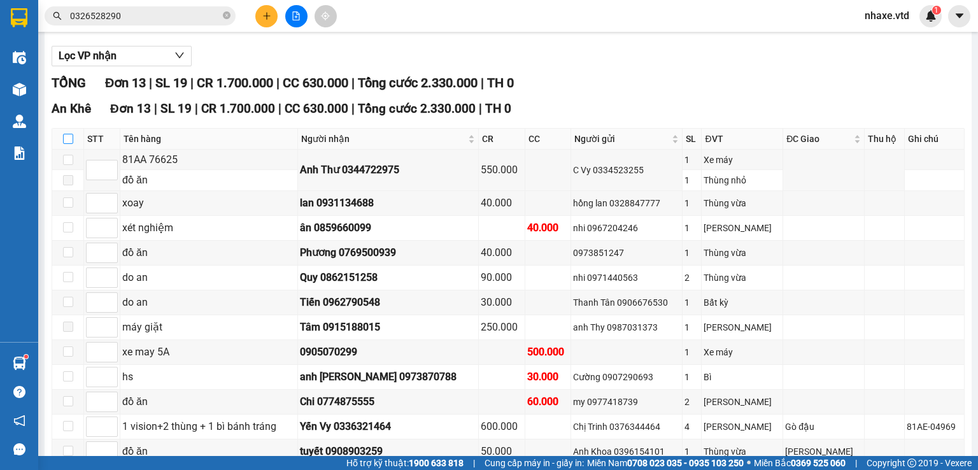
checkbox input "true"
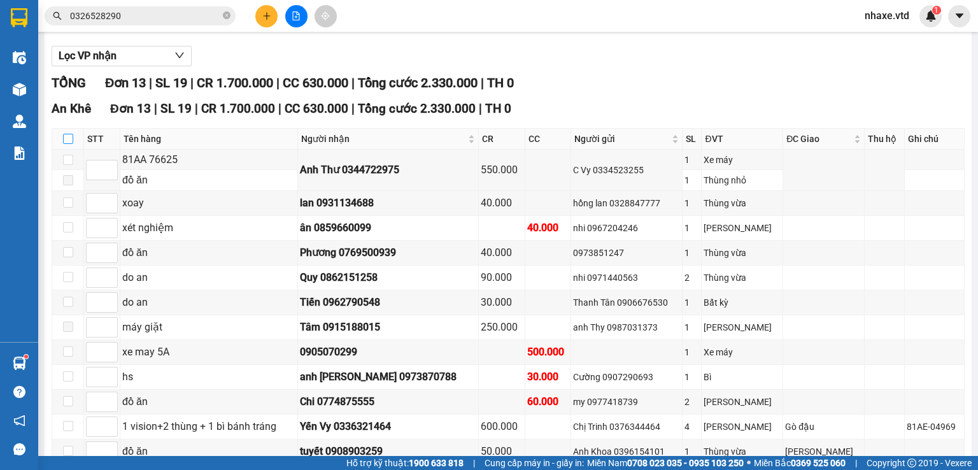
checkbox input "true"
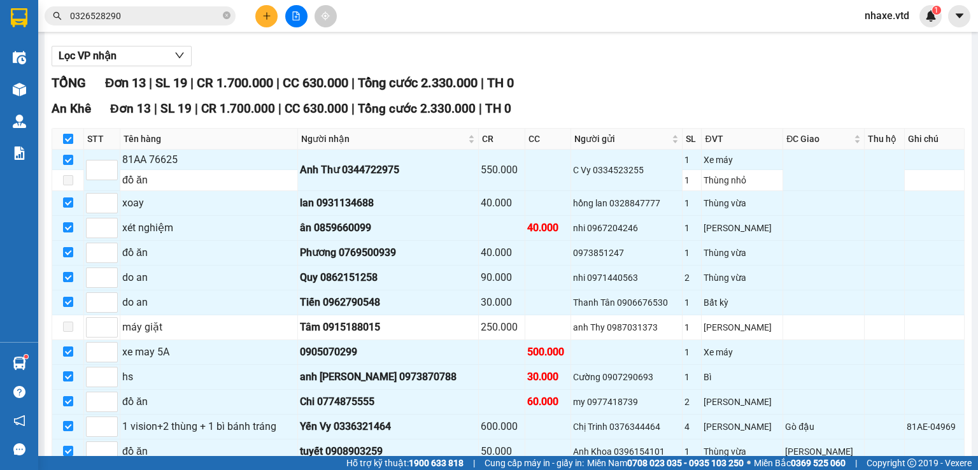
click at [68, 144] on input "checkbox" at bounding box center [68, 139] width 10 height 10
checkbox input "false"
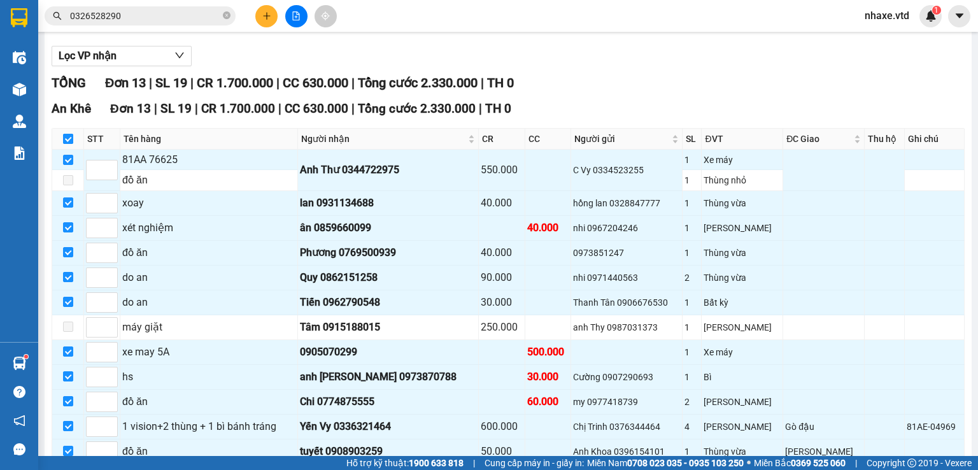
checkbox input "false"
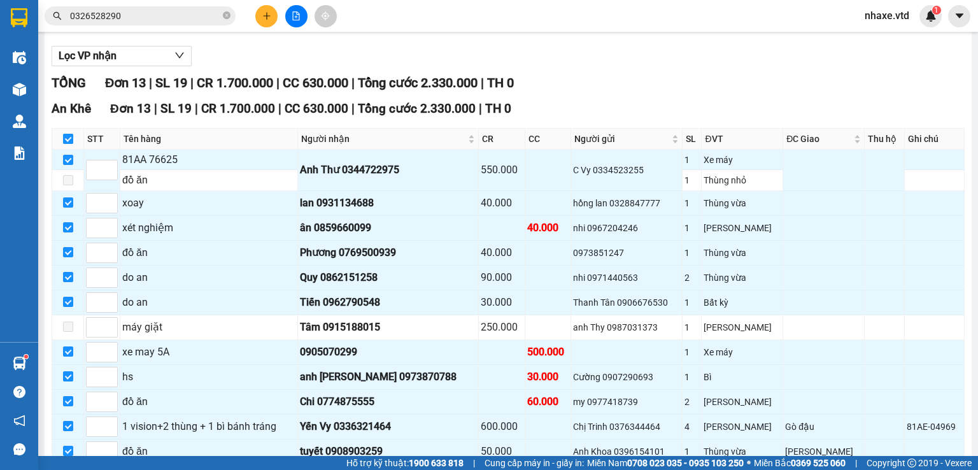
checkbox input "false"
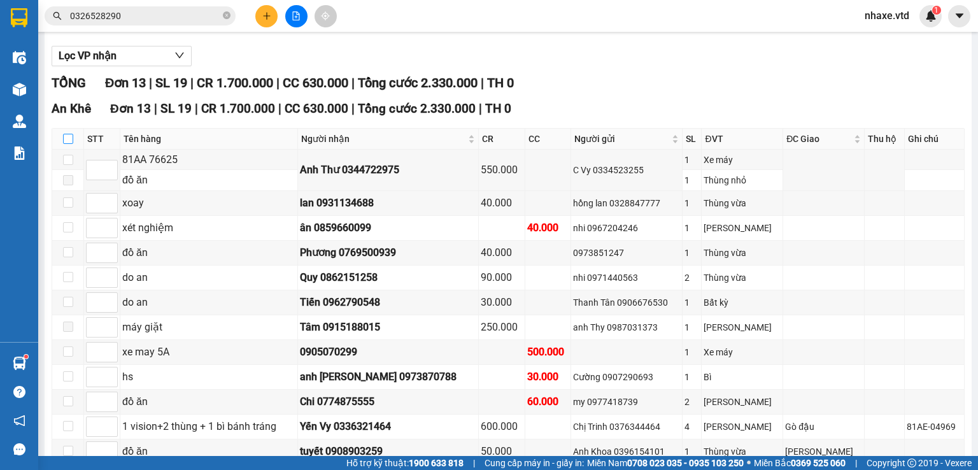
click at [68, 144] on input "checkbox" at bounding box center [68, 139] width 10 height 10
checkbox input "true"
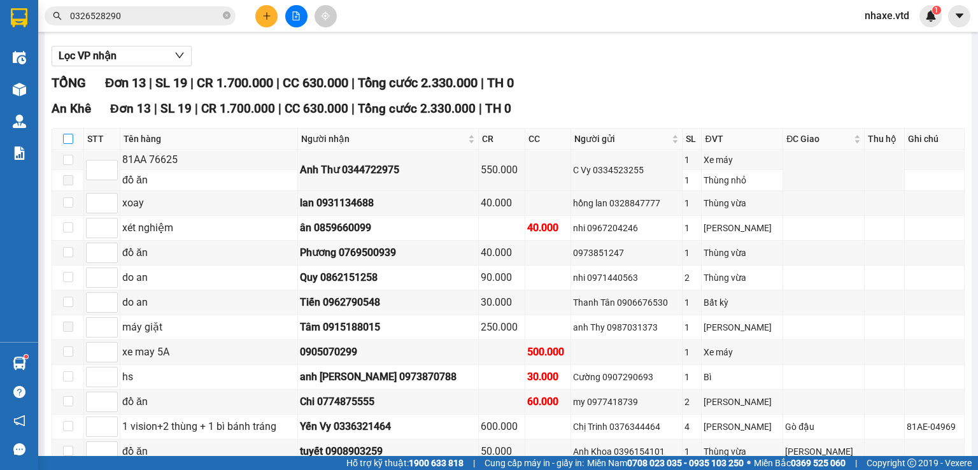
checkbox input "true"
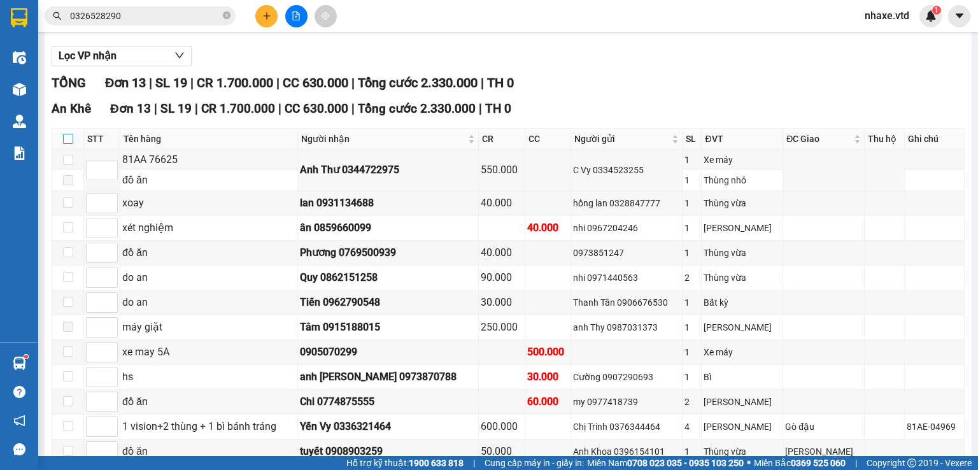
checkbox input "true"
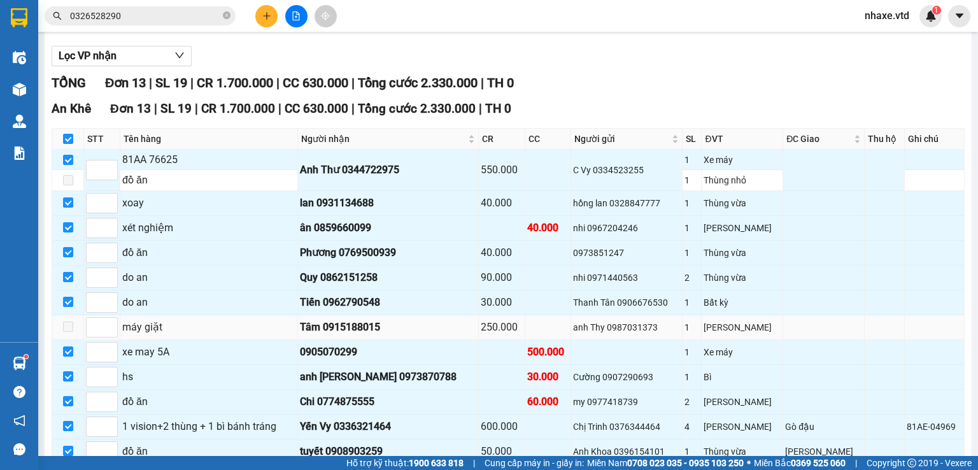
scroll to position [230, 0]
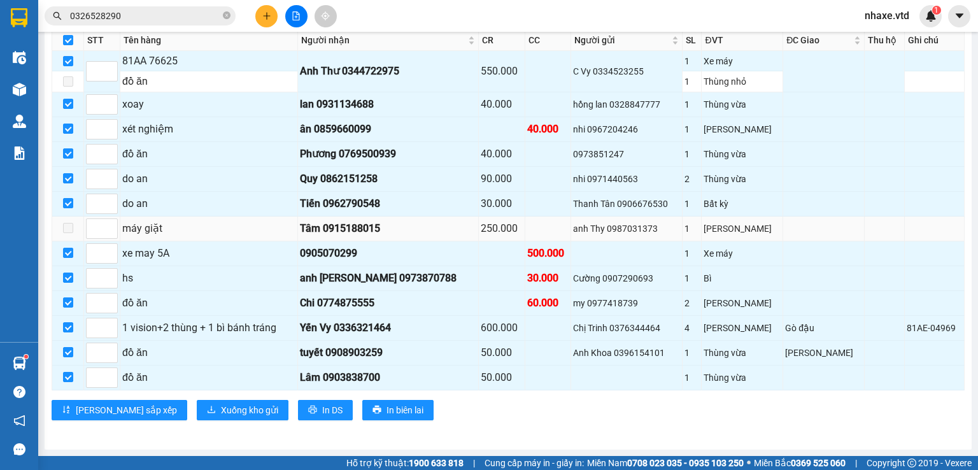
click at [69, 230] on span at bounding box center [68, 228] width 10 height 10
